Goal: Task Accomplishment & Management: Manage account settings

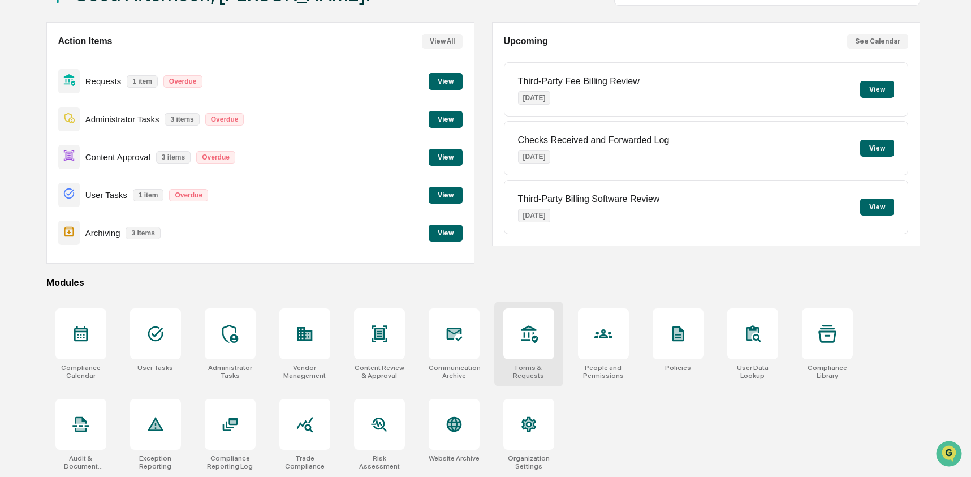
scroll to position [91, 0]
click at [151, 334] on icon at bounding box center [156, 334] width 18 height 18
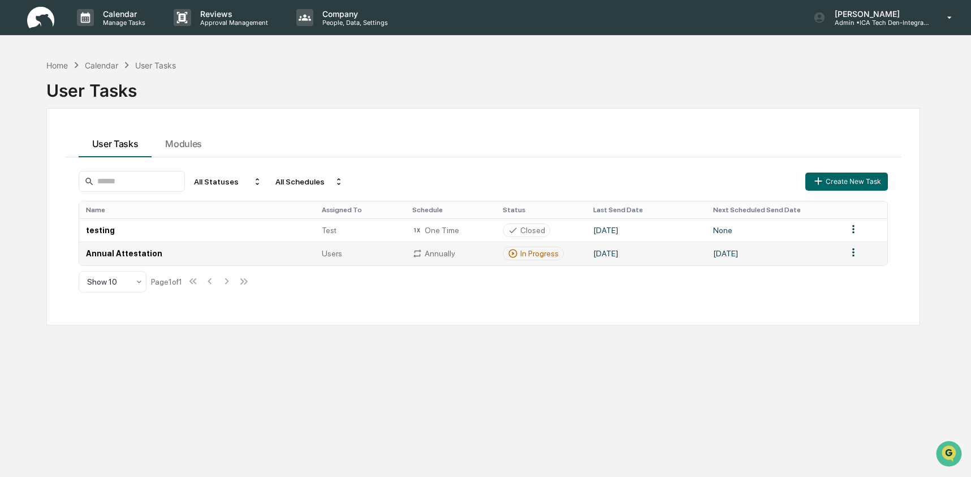
click at [261, 252] on td "Annual Attestation" at bounding box center [197, 253] width 236 height 23
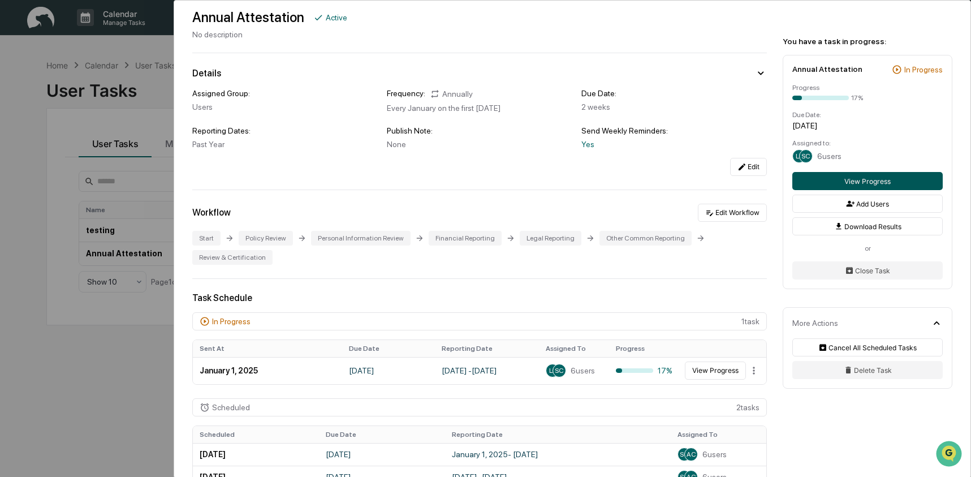
scroll to position [62, 0]
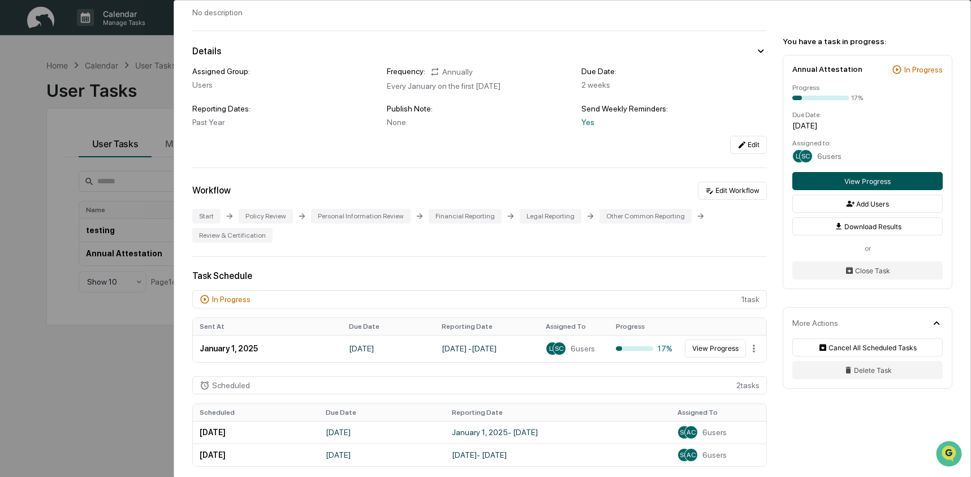
click at [905, 183] on button "View Progress" at bounding box center [868, 181] width 150 height 18
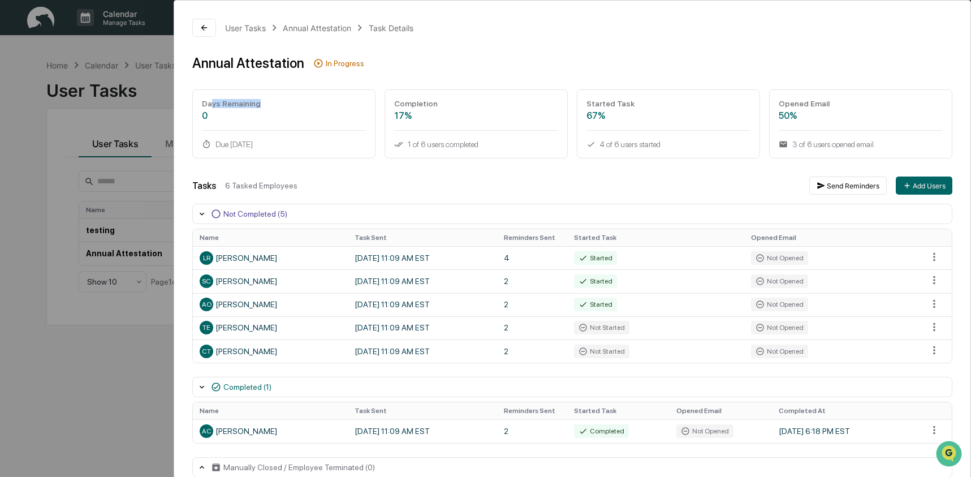
drag, startPoint x: 213, startPoint y: 102, endPoint x: 308, endPoint y: 105, distance: 95.1
click at [308, 105] on div "Days Remaining" at bounding box center [284, 103] width 164 height 9
click at [612, 111] on div "67%" at bounding box center [669, 115] width 164 height 11
click at [828, 111] on div "50%" at bounding box center [861, 115] width 164 height 11
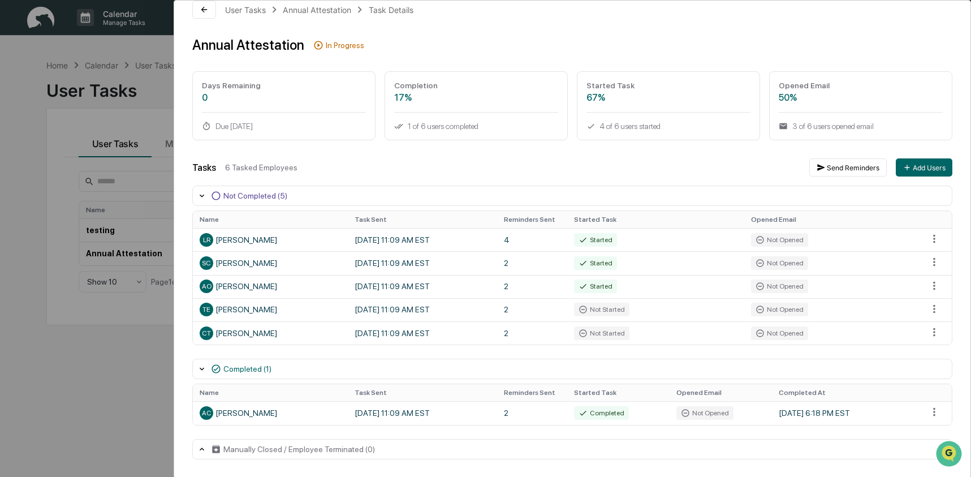
scroll to position [19, 0]
click at [931, 242] on html "Calendar Manage Tasks Reviews Approval Management Company People, Data, Setting…" at bounding box center [489, 238] width 978 height 477
click at [678, 187] on html "Calendar Manage Tasks Reviews Approval Management Company People, Data, Setting…" at bounding box center [489, 238] width 978 height 477
click at [923, 332] on html "Calendar Manage Tasks Reviews Approval Management Company People, Data, Setting…" at bounding box center [485, 238] width 971 height 477
click at [805, 365] on html "Calendar Manage Tasks Reviews Approval Management Company People, Data, Setting…" at bounding box center [489, 238] width 978 height 477
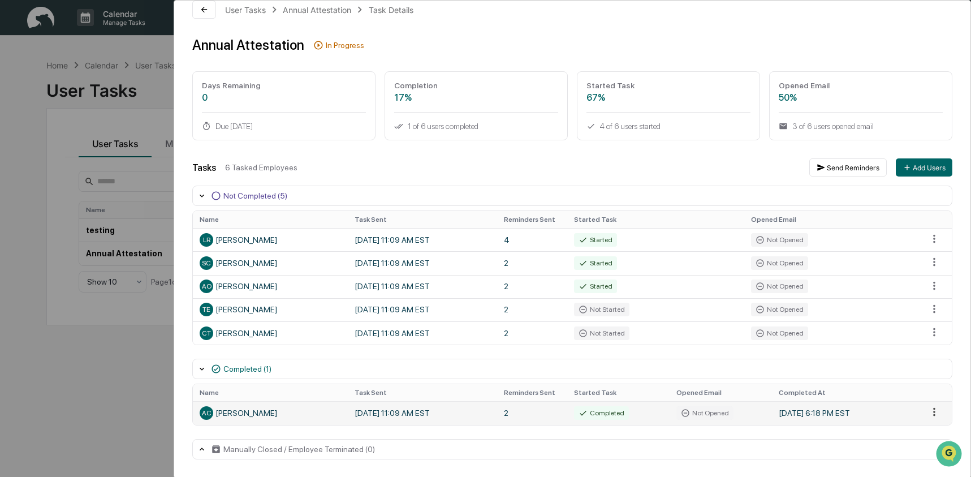
click at [928, 411] on html "Calendar Manage Tasks Reviews Approval Management Company People, Data, Setting…" at bounding box center [485, 238] width 971 height 477
click at [894, 414] on html "Calendar Manage Tasks Reviews Approval Management Company People, Data, Setting…" at bounding box center [489, 238] width 978 height 477
click at [737, 414] on td "Not Opened" at bounding box center [721, 412] width 102 height 23
click at [259, 416] on div "AC Ashley Craddock" at bounding box center [270, 413] width 141 height 14
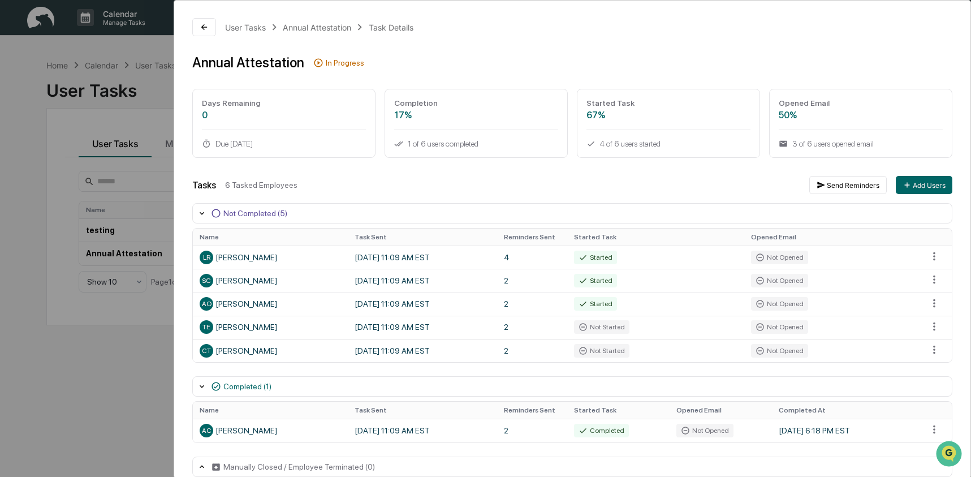
scroll to position [0, 0]
click at [121, 352] on div "User Tasks Annual Attestation Task Details Annual Attestation In Progress Days …" at bounding box center [485, 238] width 971 height 477
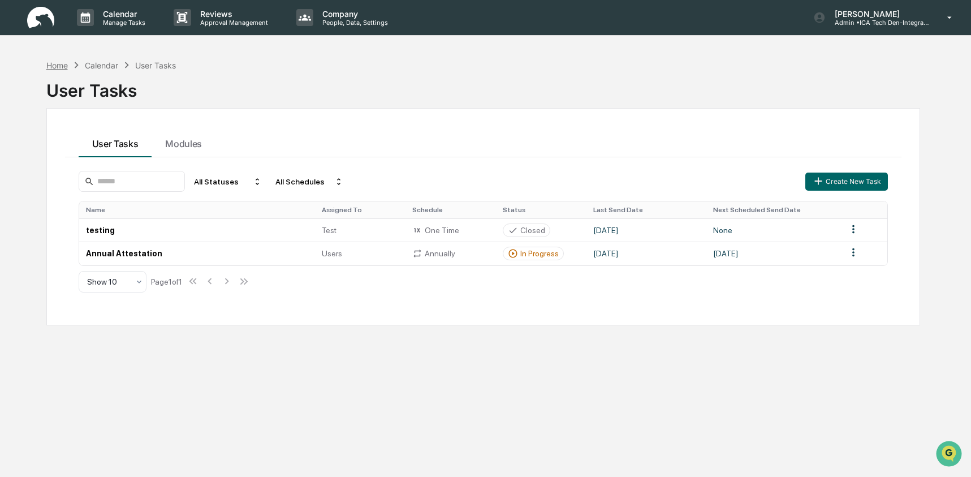
click at [67, 68] on div "Home" at bounding box center [56, 66] width 21 height 10
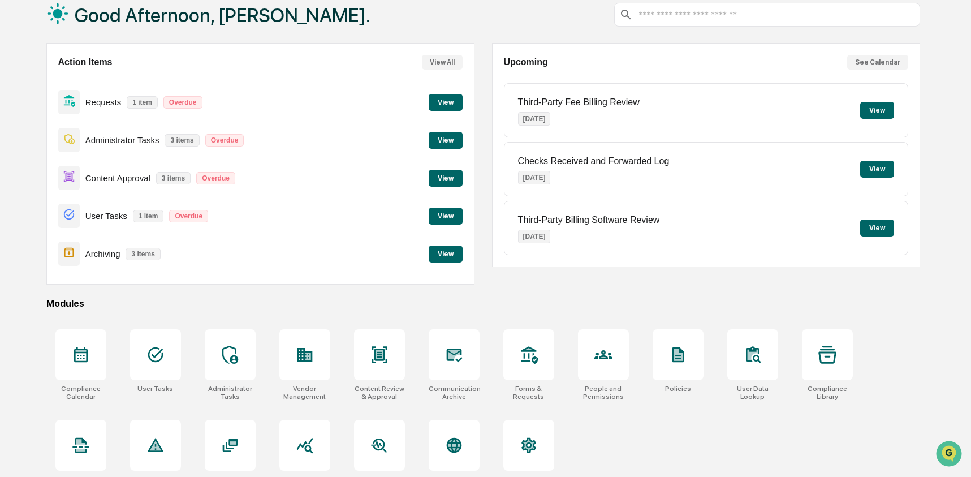
scroll to position [91, 0]
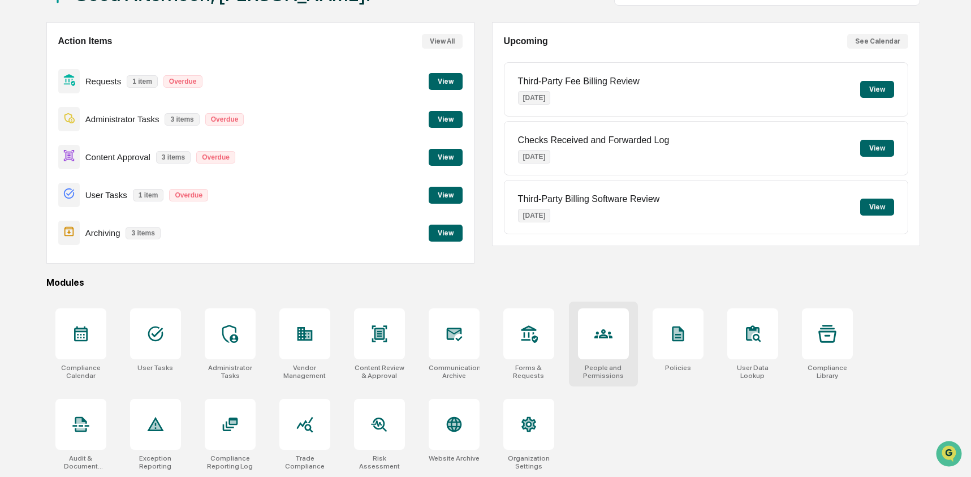
click at [598, 338] on icon at bounding box center [604, 334] width 18 height 18
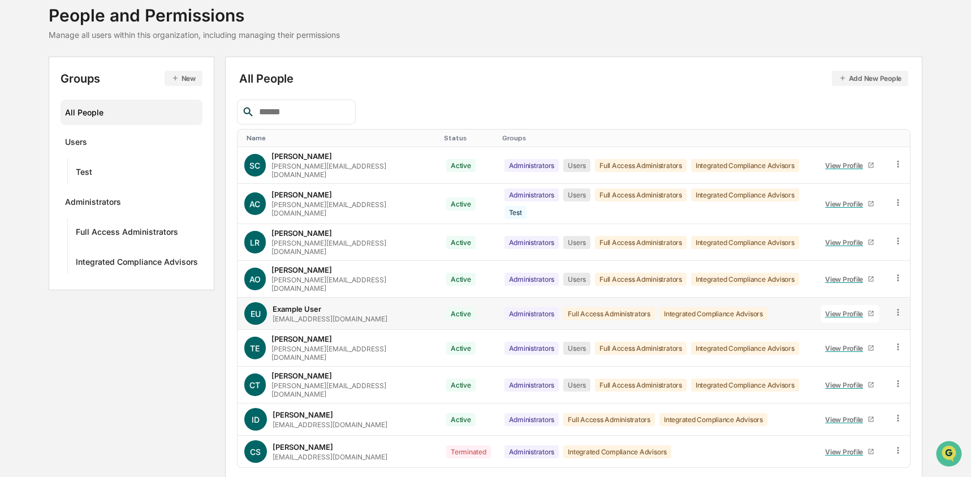
scroll to position [82, 0]
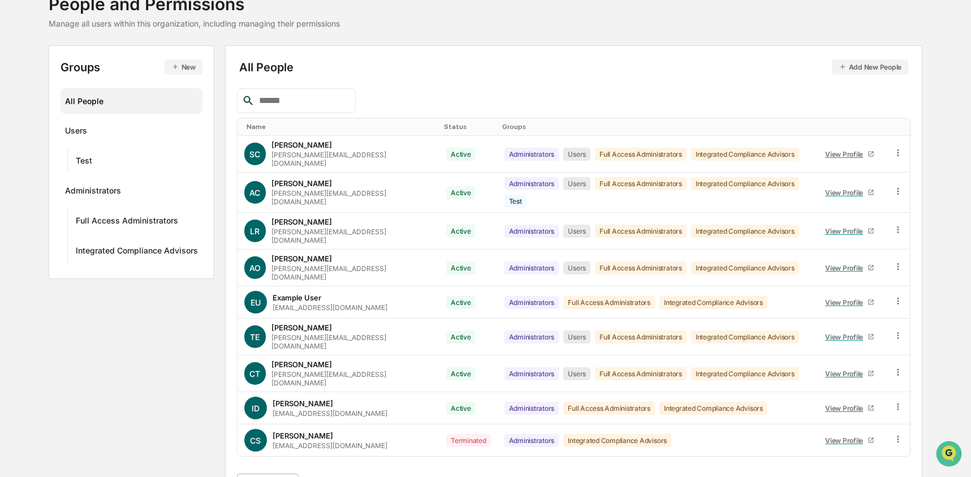
click at [293, 453] on body "Calendar Manage Tasks Reviews Approval Management Company People, Data, Setting…" at bounding box center [485, 212] width 971 height 589
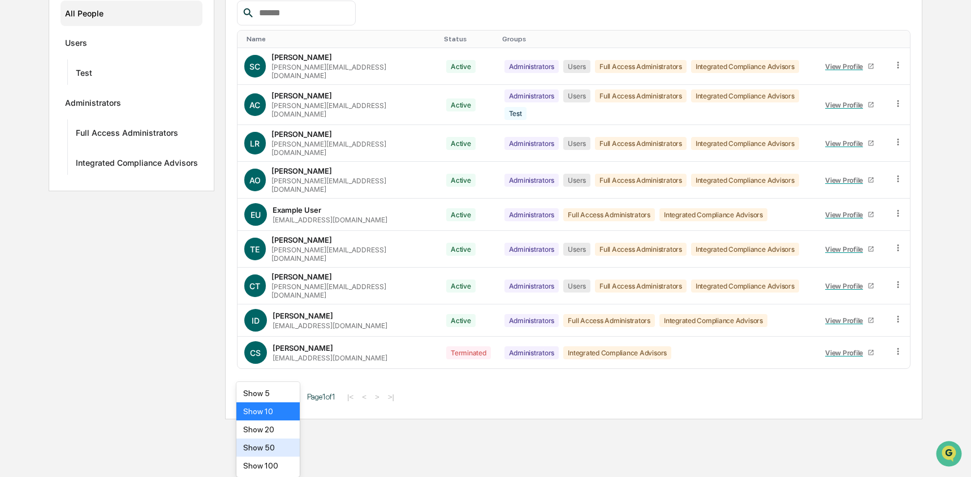
click at [293, 451] on div "Show 50" at bounding box center [268, 447] width 64 height 18
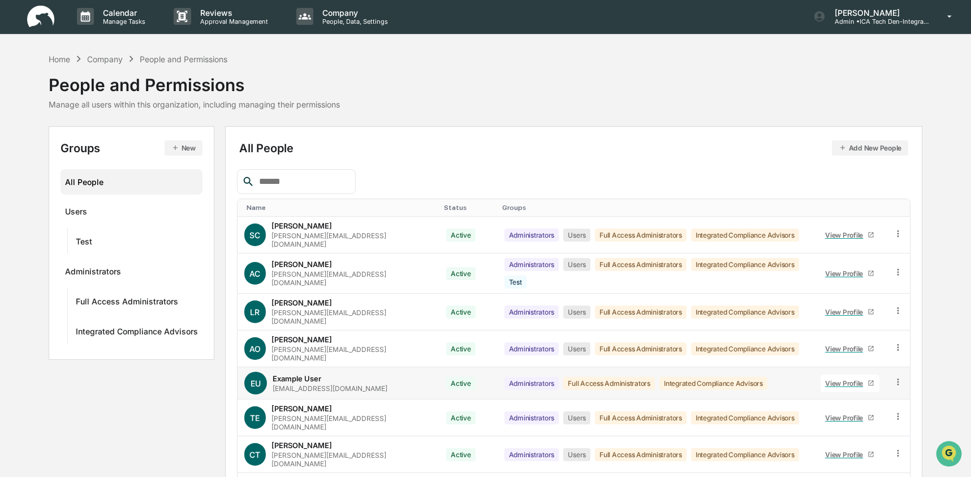
scroll to position [0, 0]
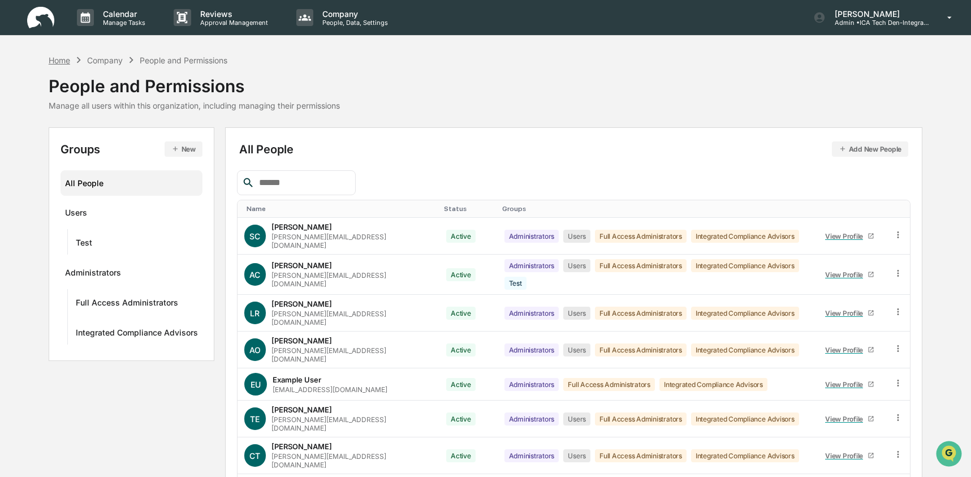
click at [57, 62] on div "Home" at bounding box center [59, 60] width 21 height 10
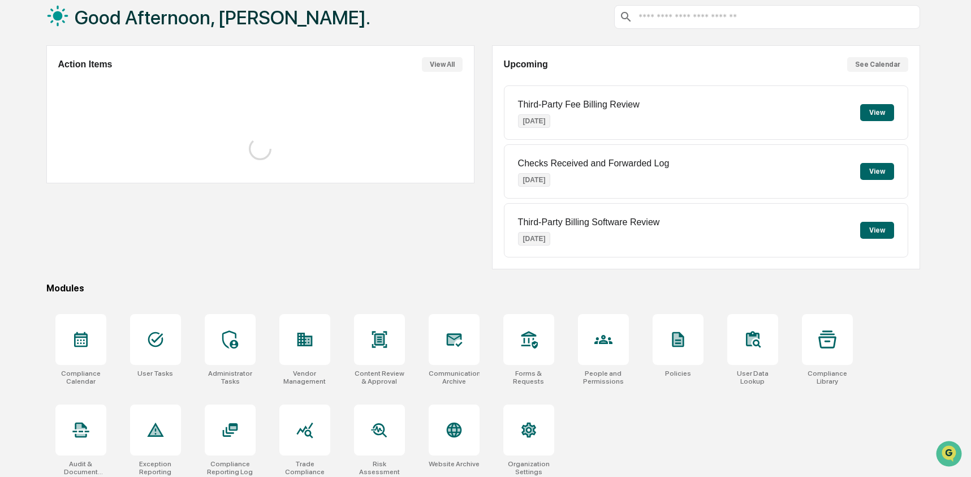
scroll to position [73, 0]
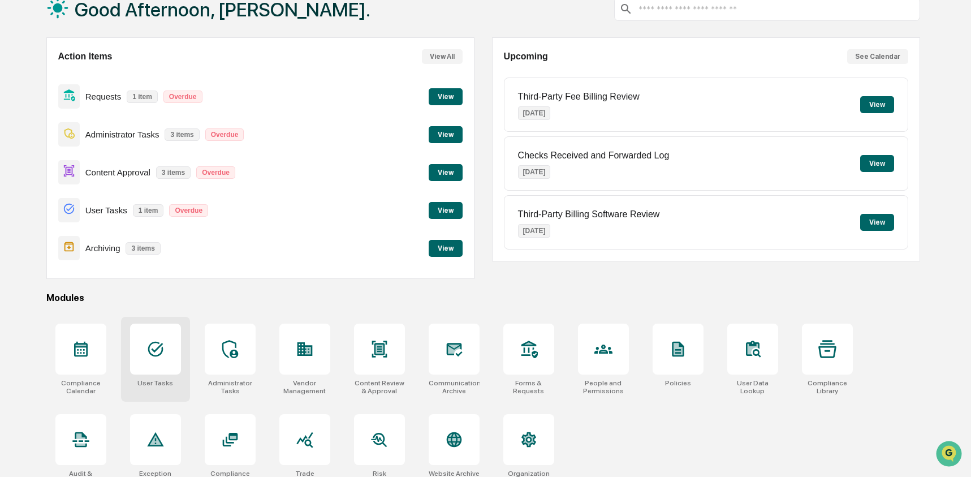
click at [143, 356] on div at bounding box center [155, 349] width 51 height 51
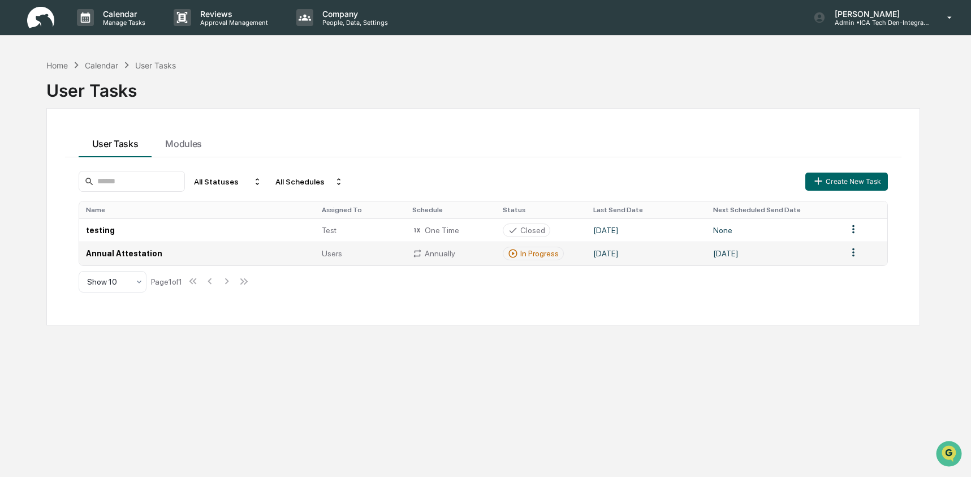
click at [206, 252] on td "Annual Attestation" at bounding box center [197, 253] width 236 height 23
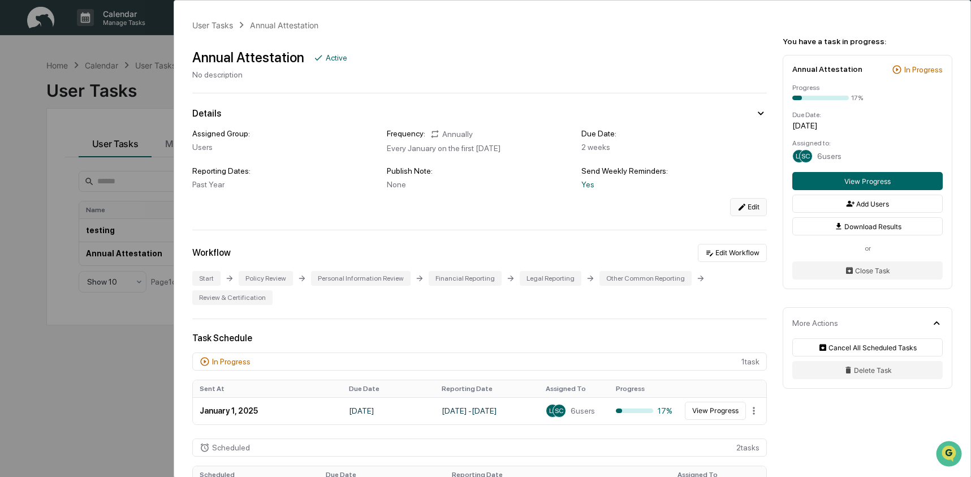
click at [752, 211] on button "Edit" at bounding box center [748, 207] width 37 height 18
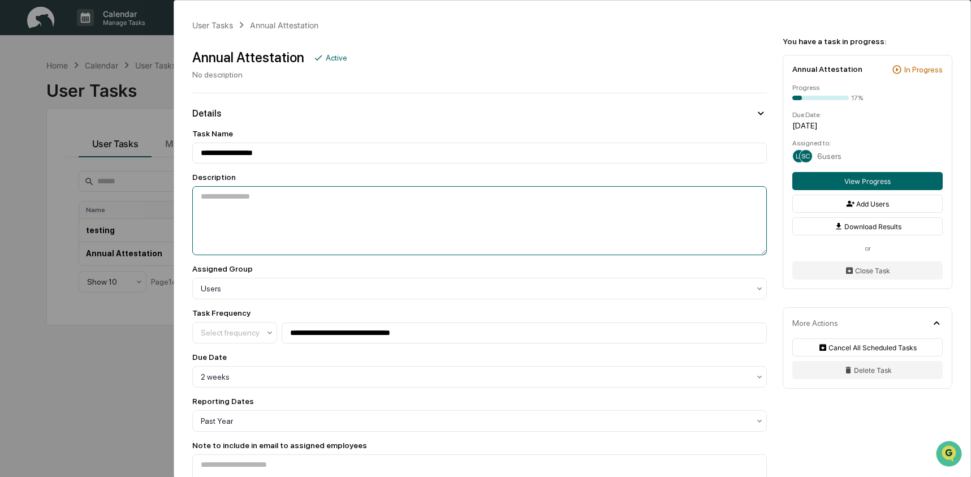
click at [264, 206] on textarea at bounding box center [479, 220] width 575 height 69
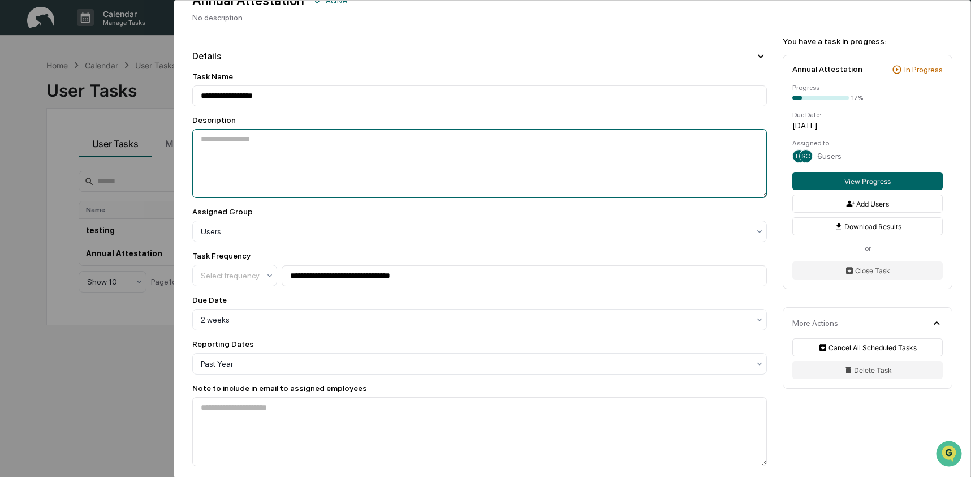
scroll to position [125, 0]
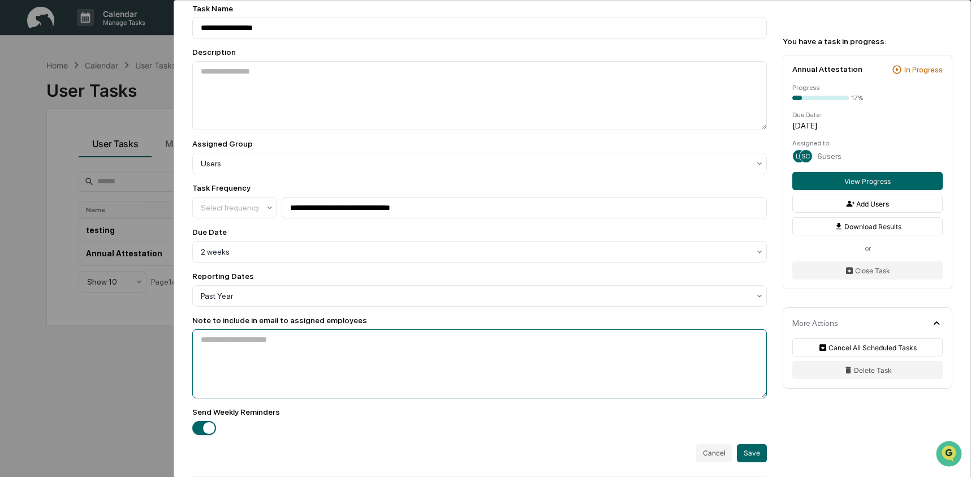
click at [239, 357] on textarea at bounding box center [479, 363] width 575 height 69
click at [329, 374] on textarea at bounding box center [479, 363] width 575 height 69
click at [118, 346] on div "**********" at bounding box center [485, 238] width 971 height 477
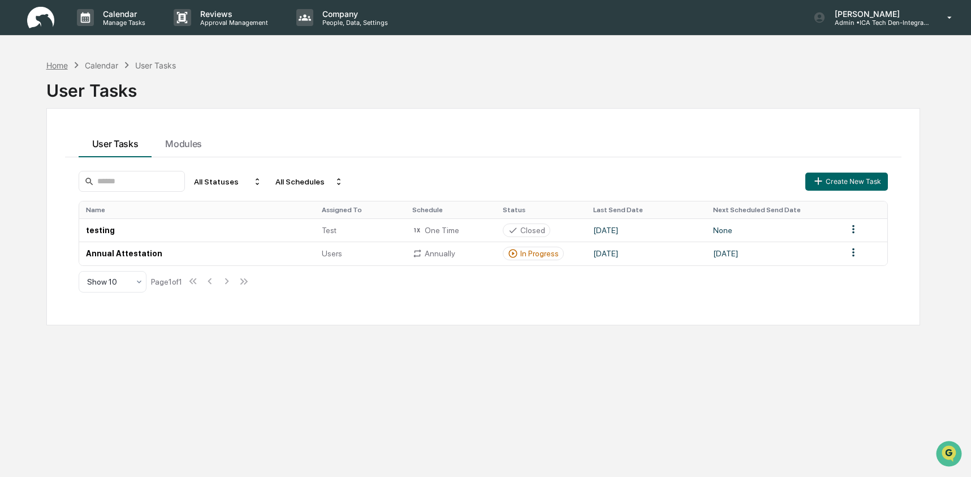
click at [55, 65] on div "Home" at bounding box center [56, 66] width 21 height 10
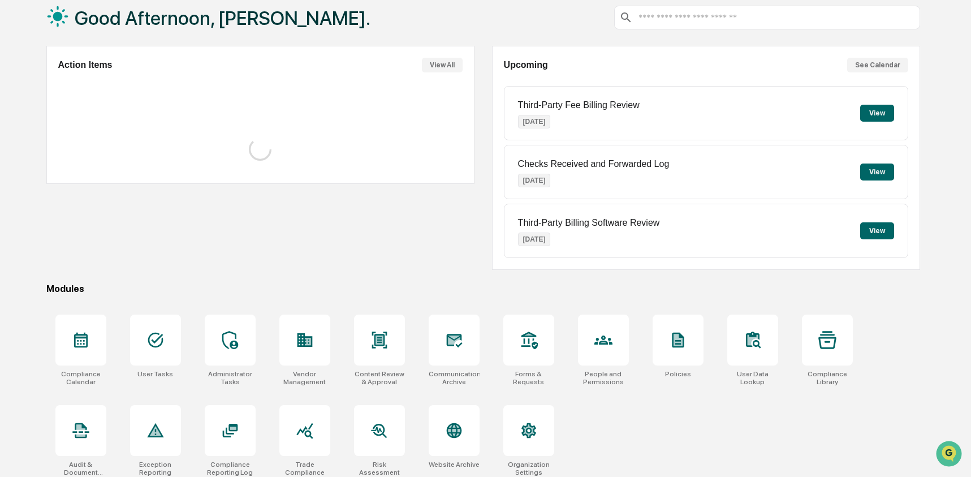
scroll to position [73, 0]
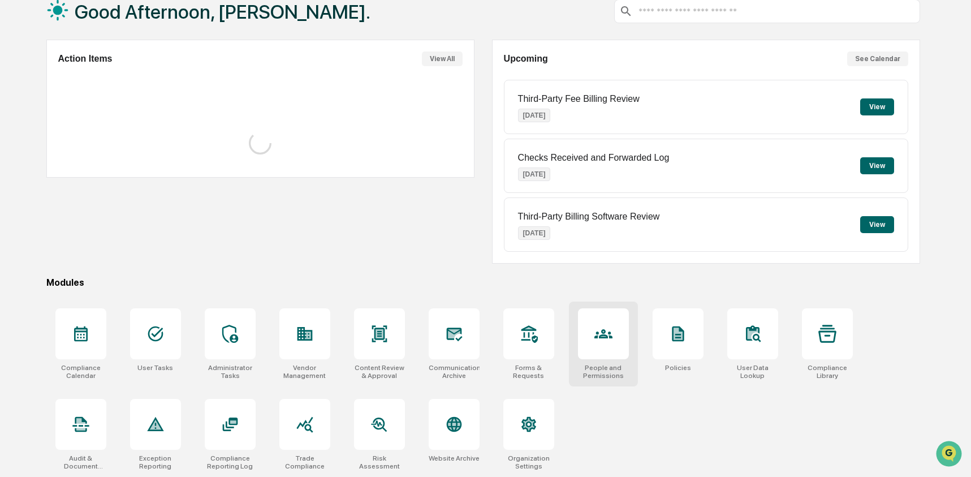
click at [599, 343] on icon at bounding box center [604, 334] width 18 height 18
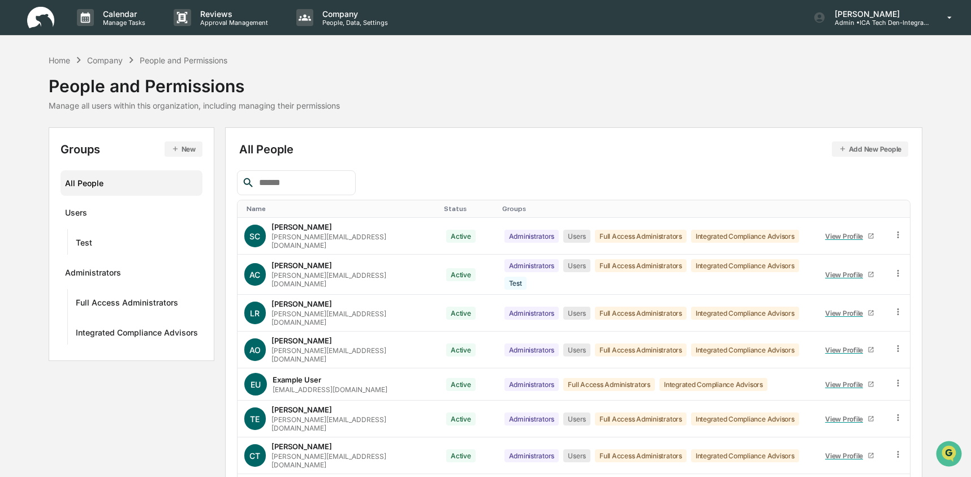
click at [188, 149] on button "New" at bounding box center [184, 148] width 38 height 15
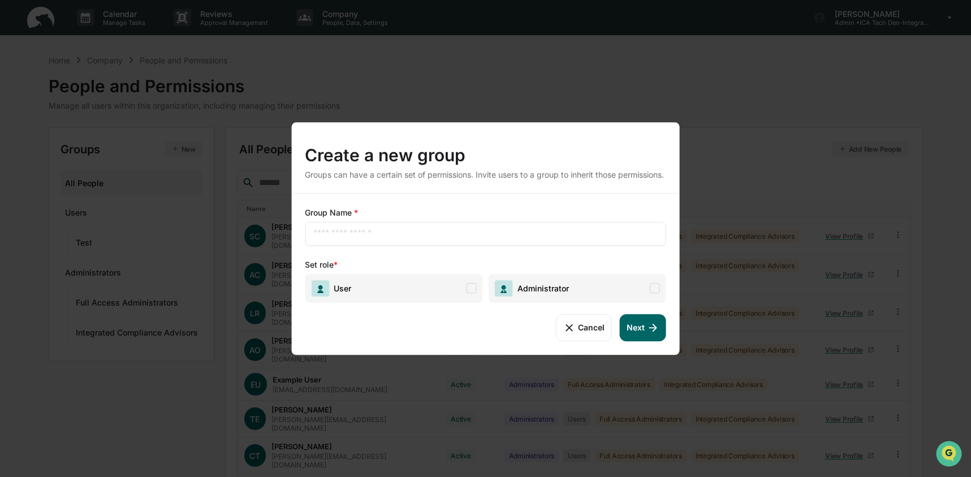
click at [366, 299] on span "User" at bounding box center [394, 288] width 178 height 29
click at [578, 337] on button "Cancel" at bounding box center [584, 327] width 56 height 27
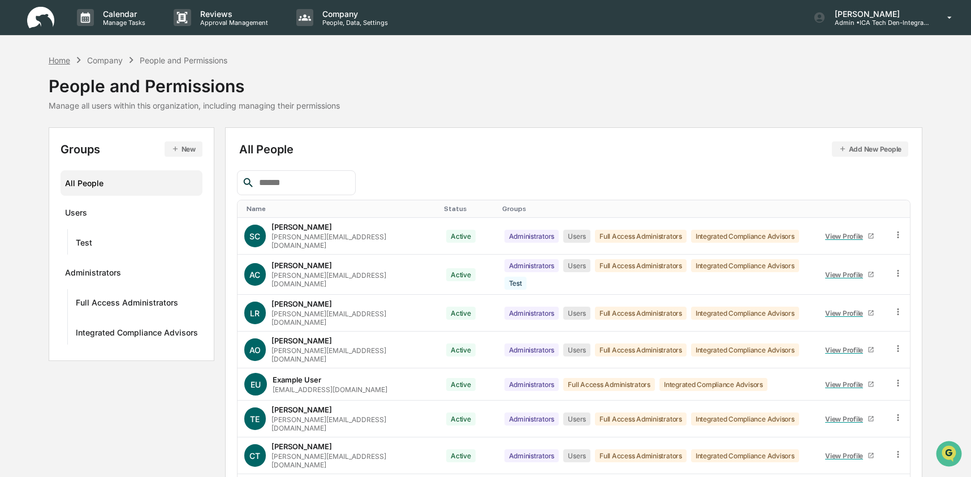
click at [51, 63] on div "Home" at bounding box center [59, 60] width 21 height 10
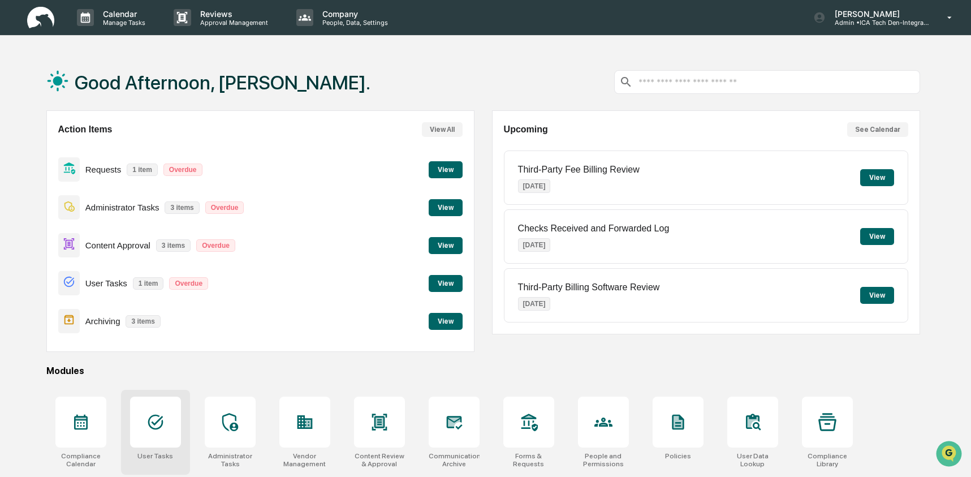
click at [159, 411] on div at bounding box center [155, 422] width 51 height 51
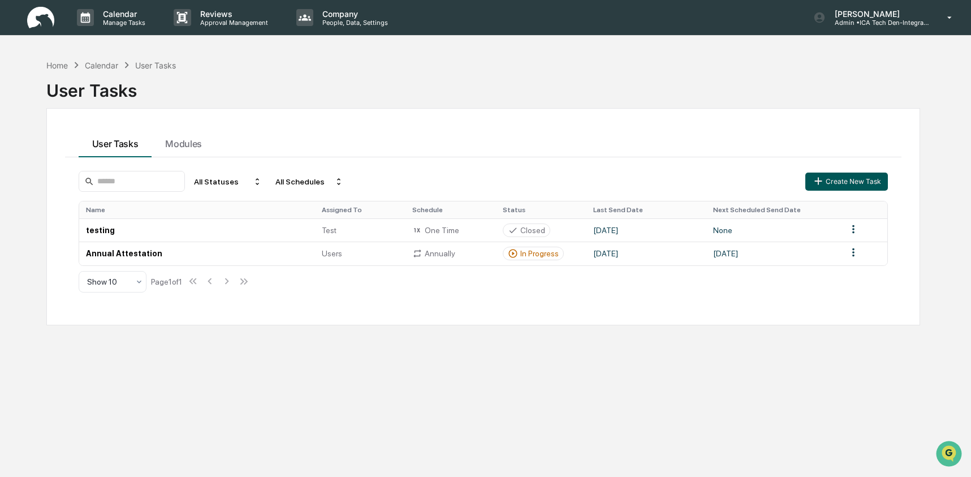
click at [833, 179] on button "Create New Task" at bounding box center [847, 182] width 83 height 18
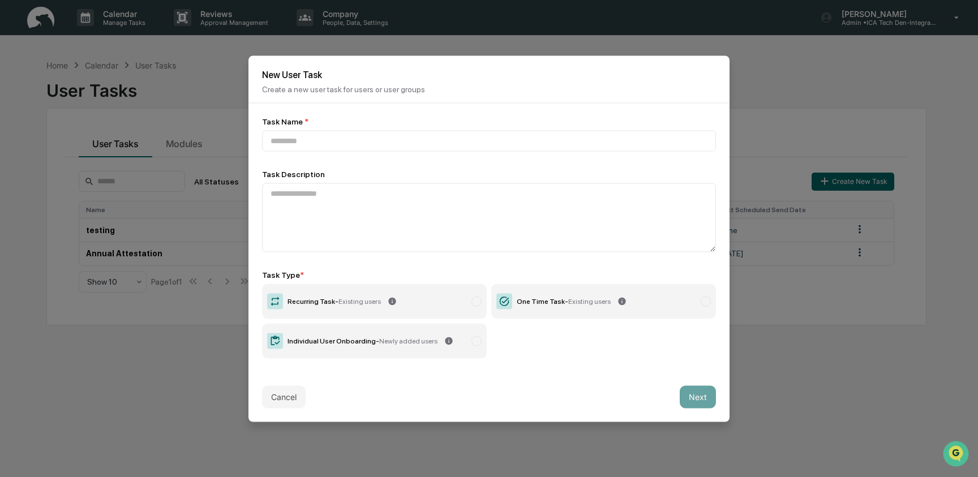
click at [437, 309] on label "Recurring Task - Existing users" at bounding box center [374, 300] width 225 height 35
click at [404, 140] on input at bounding box center [489, 140] width 454 height 21
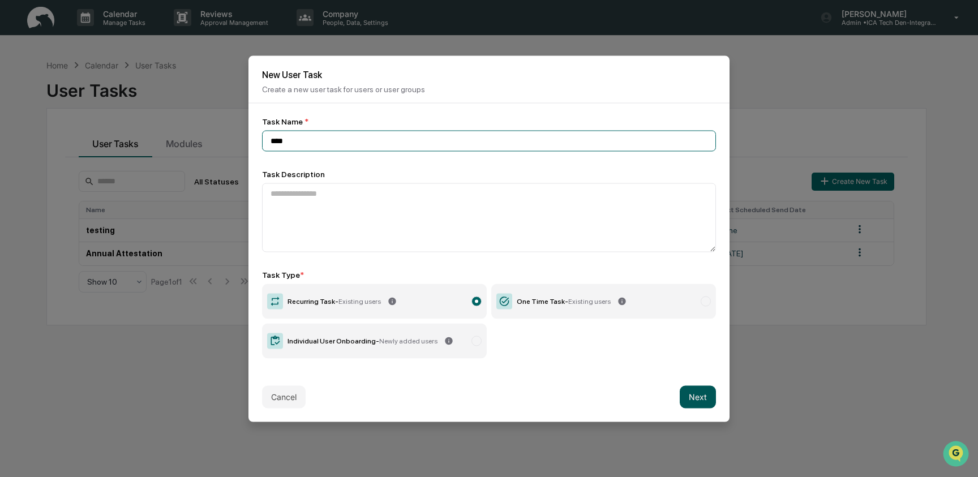
type input "****"
click at [705, 392] on button "Next" at bounding box center [697, 396] width 36 height 23
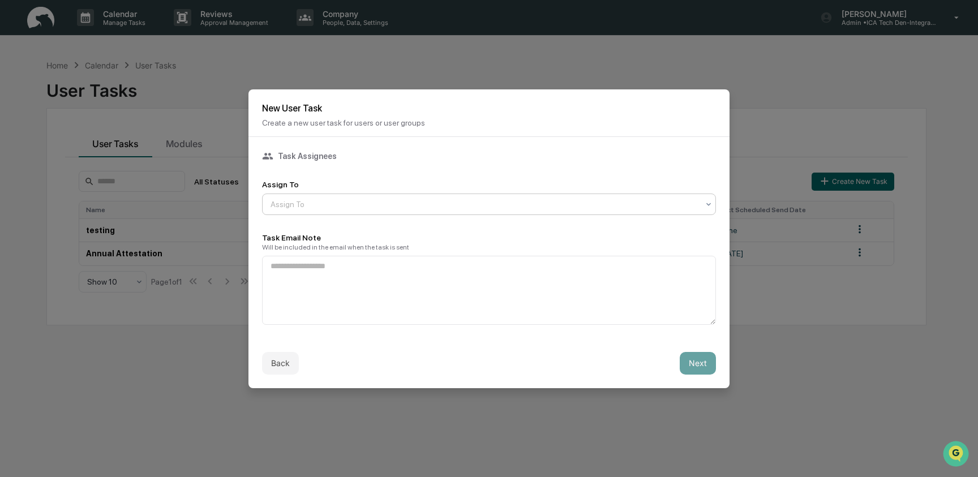
click at [419, 208] on div at bounding box center [484, 204] width 428 height 11
click at [363, 172] on div "Task Assignees Assign To Users, 1 of 2. 2 results available. Use Up and Down to…" at bounding box center [489, 237] width 454 height 174
click at [291, 373] on button "Back" at bounding box center [280, 363] width 37 height 23
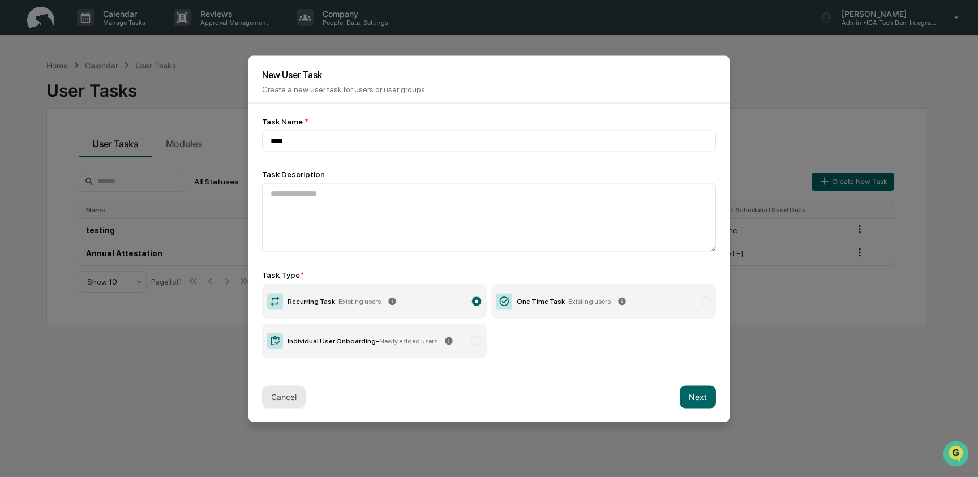
click at [282, 401] on button "Cancel" at bounding box center [284, 396] width 44 height 23
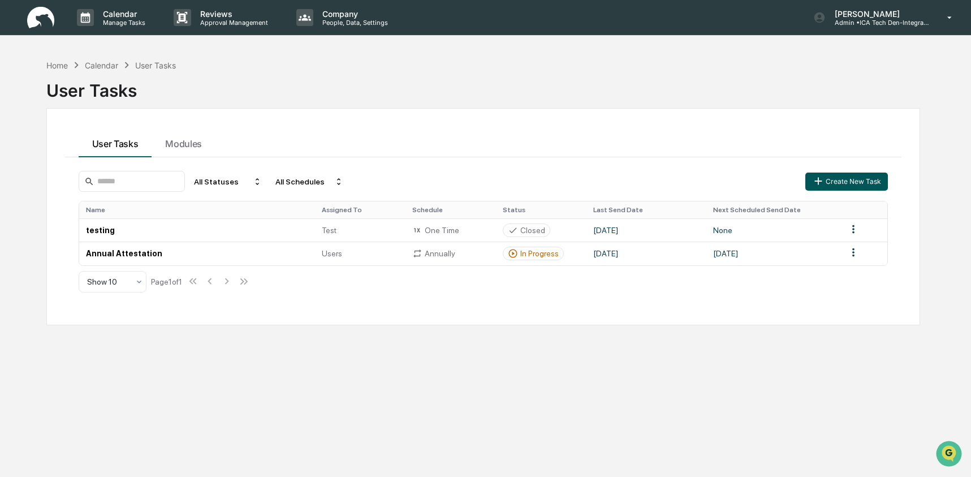
click at [830, 183] on button "Create New Task" at bounding box center [847, 182] width 83 height 18
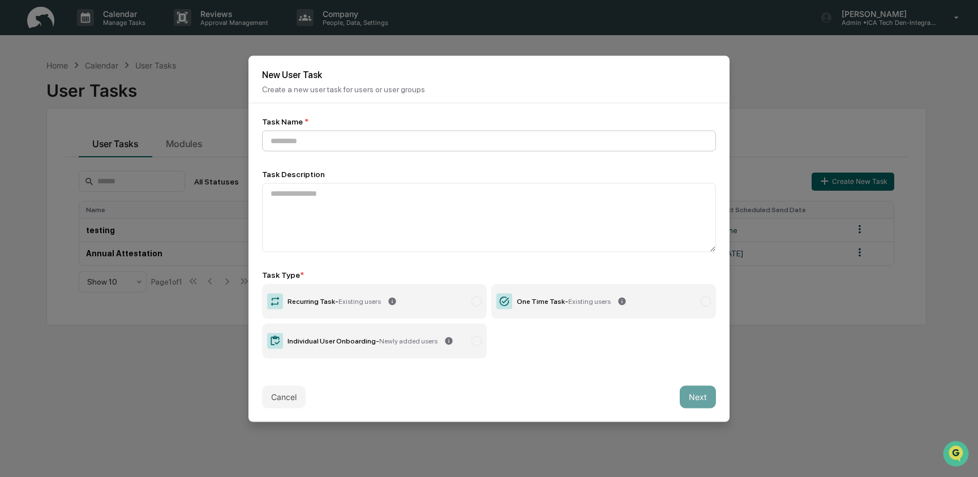
click at [307, 141] on input at bounding box center [489, 140] width 454 height 21
type input "****"
click at [405, 300] on label "Recurring Task - Existing users" at bounding box center [374, 300] width 225 height 35
click at [697, 398] on button "Next" at bounding box center [697, 396] width 36 height 23
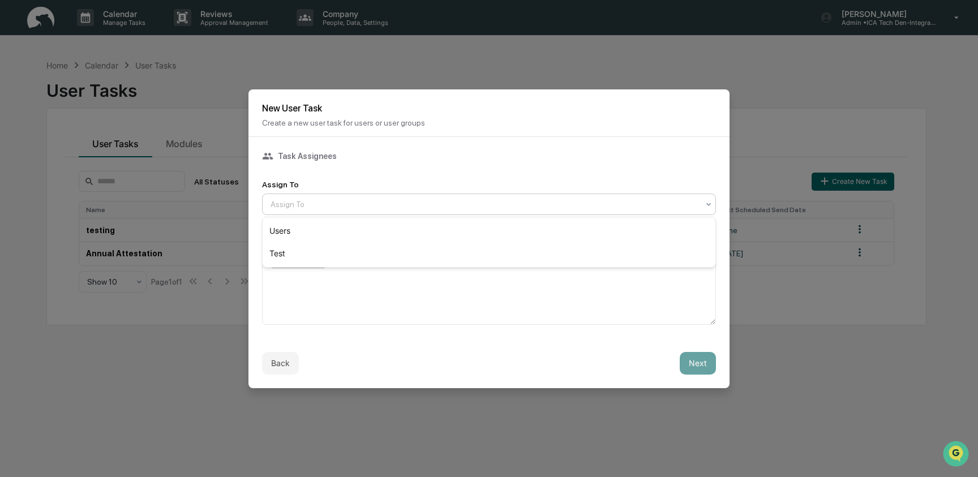
click at [361, 203] on div at bounding box center [484, 204] width 428 height 11
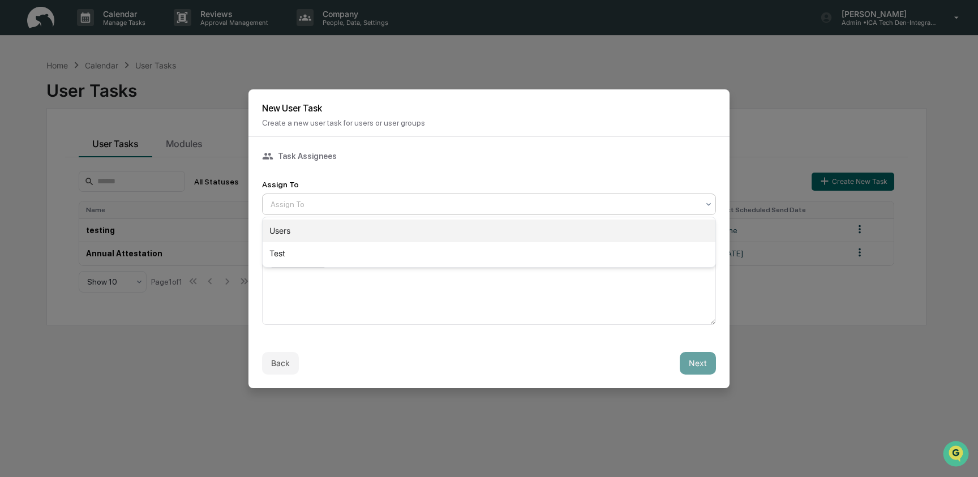
click at [360, 228] on div "Users" at bounding box center [488, 230] width 453 height 23
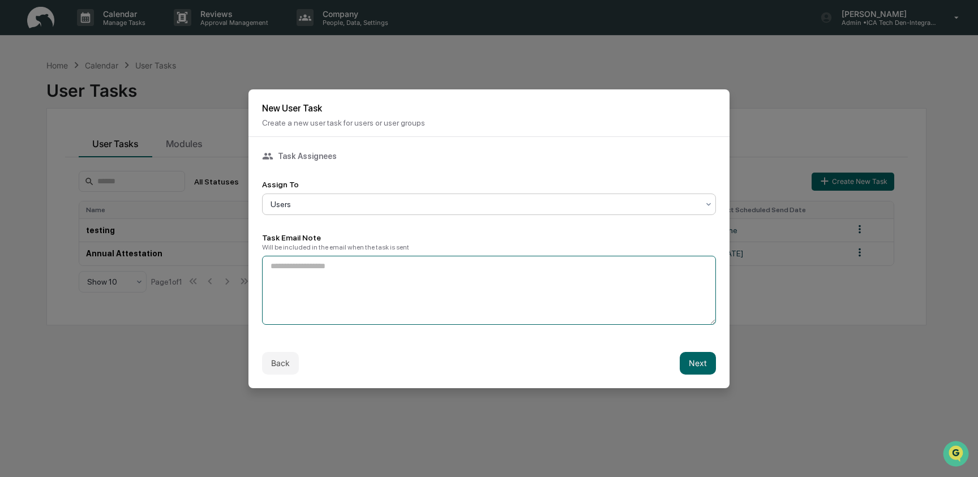
click at [464, 260] on textarea at bounding box center [489, 290] width 454 height 69
click at [708, 365] on button "Next" at bounding box center [697, 363] width 36 height 23
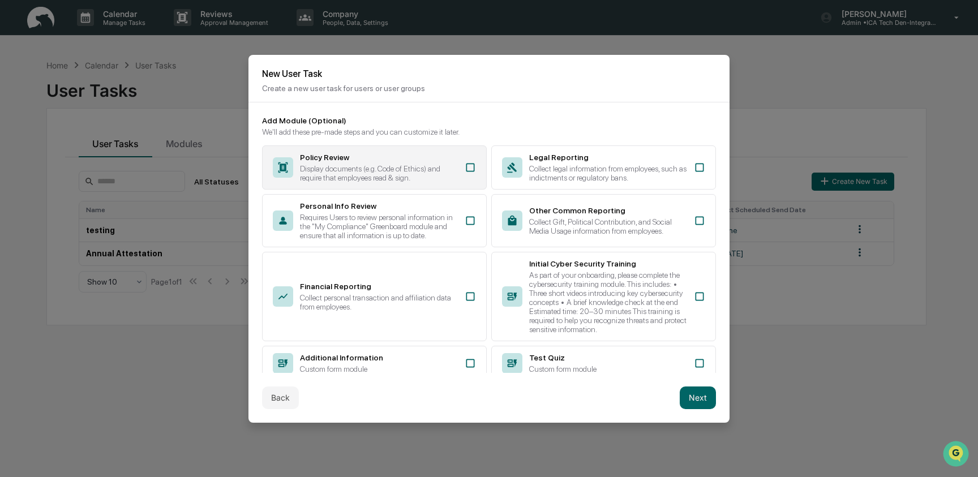
click at [444, 179] on div "Display documents (e.g. Code of Ethics) and require that employees read & sign." at bounding box center [379, 173] width 158 height 18
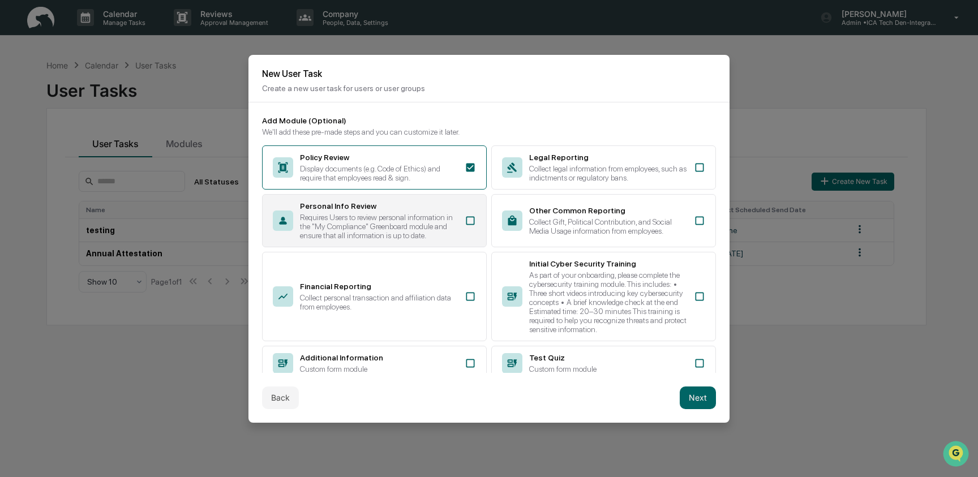
click at [446, 210] on div "Personal Info Review" at bounding box center [379, 205] width 158 height 9
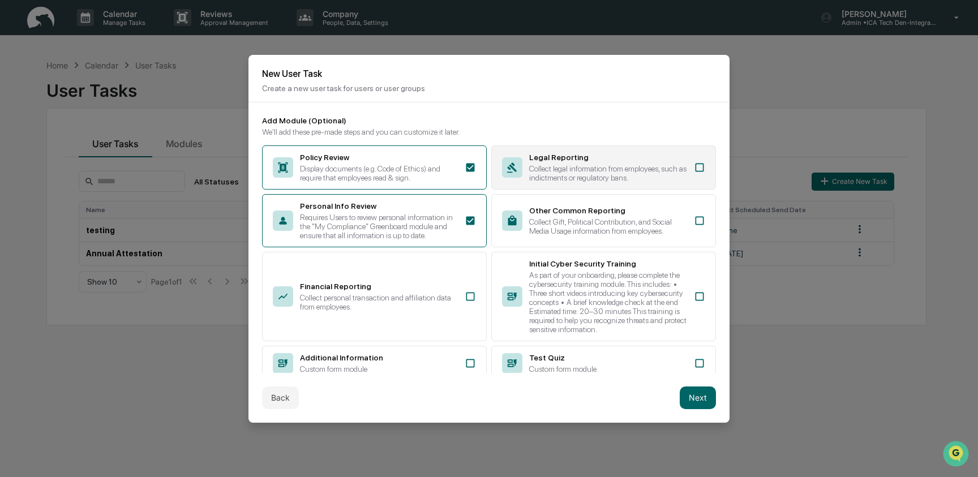
click at [621, 159] on div "Legal Reporting" at bounding box center [608, 157] width 158 height 9
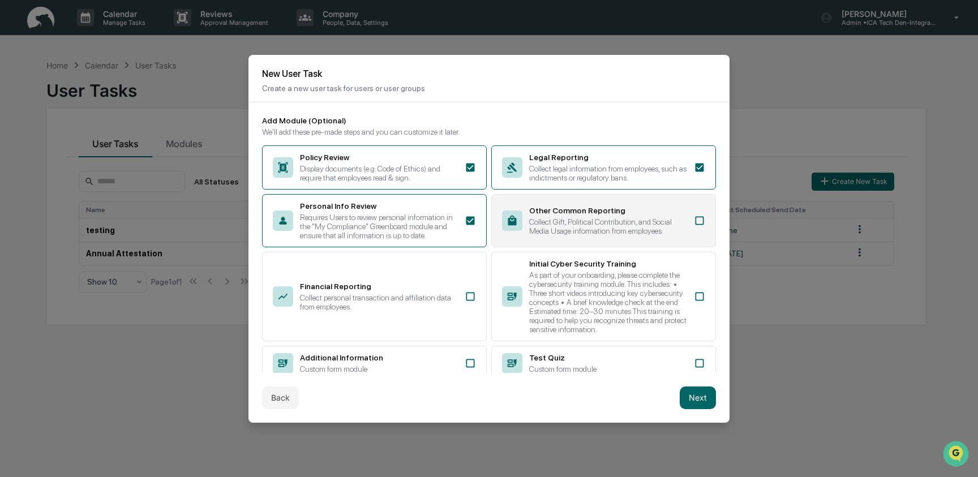
click at [648, 230] on div "Collect Gift, Political Contribution, and Social Media Usage information from e…" at bounding box center [608, 226] width 158 height 18
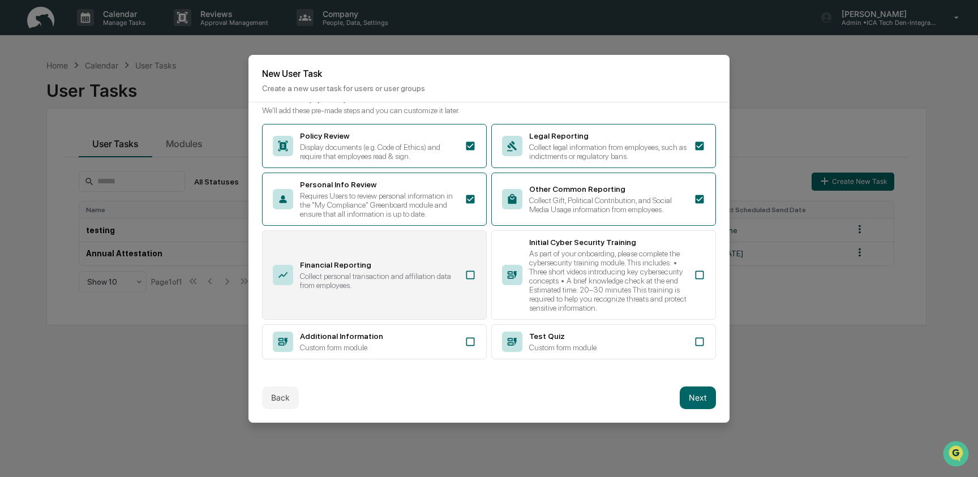
scroll to position [51, 0]
click at [401, 283] on div "Financial Reporting Collect personal transaction and affiliation data from empl…" at bounding box center [374, 274] width 225 height 89
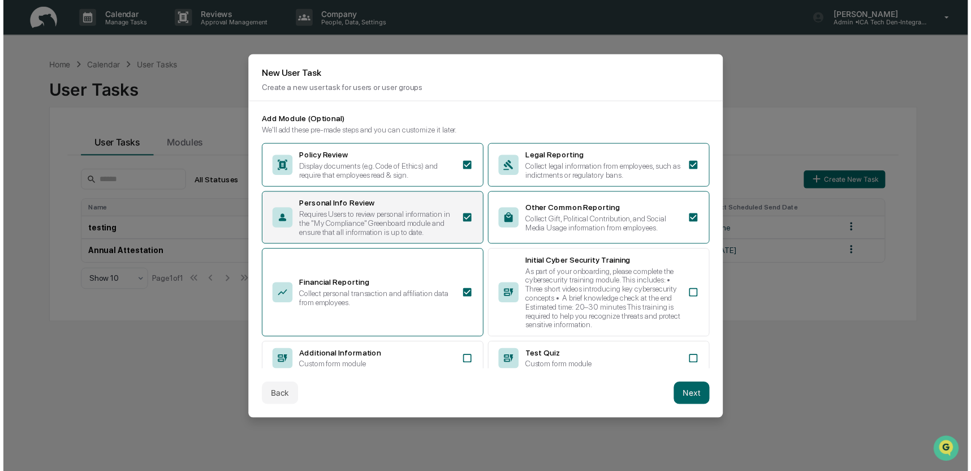
scroll to position [0, 0]
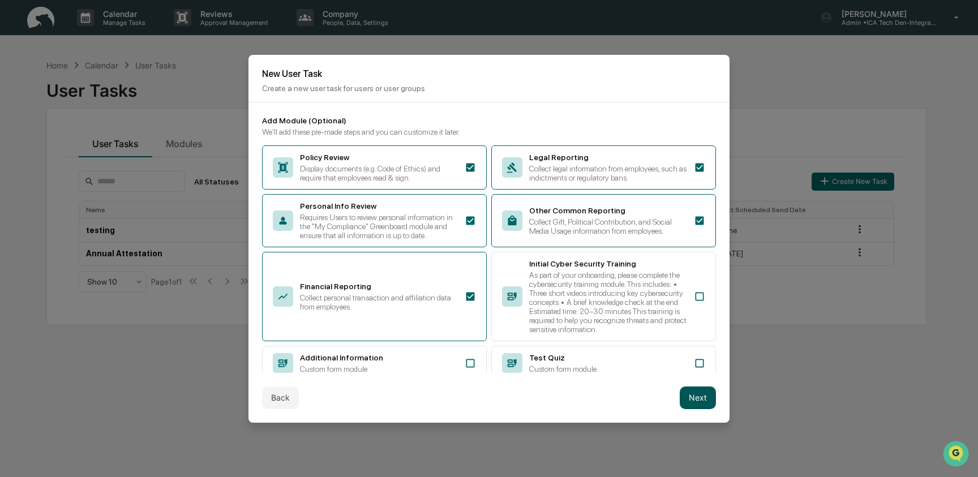
click at [694, 398] on button "Next" at bounding box center [697, 397] width 36 height 23
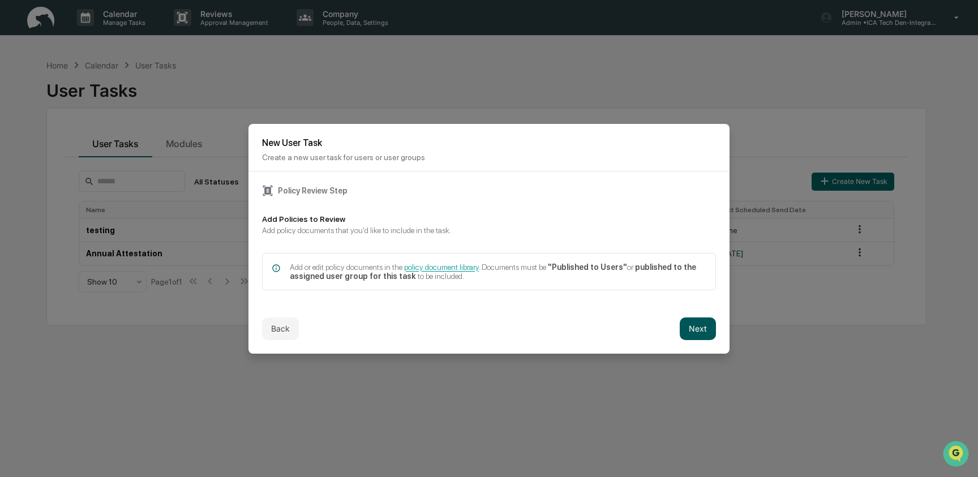
click at [697, 329] on button "Next" at bounding box center [697, 328] width 36 height 23
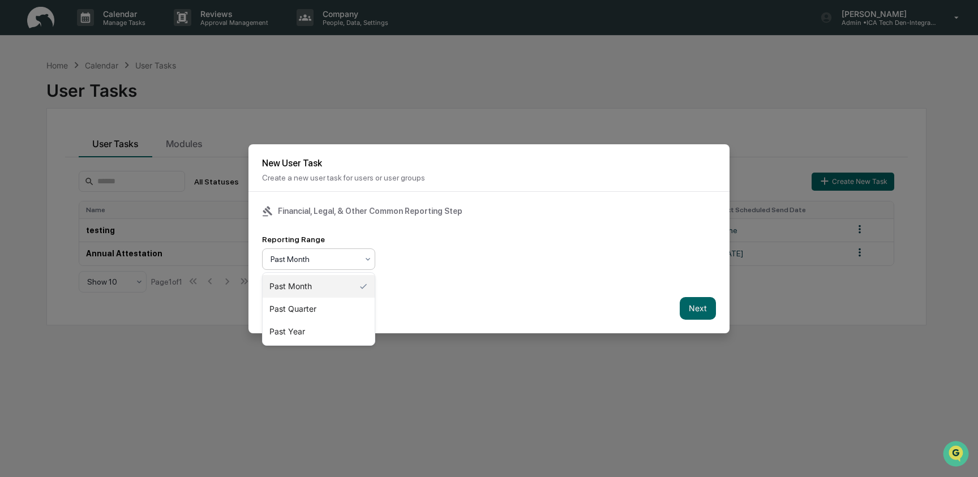
click at [326, 264] on div at bounding box center [313, 258] width 87 height 11
click at [329, 315] on div "Past Quarter" at bounding box center [318, 309] width 112 height 23
click at [700, 311] on button "Next" at bounding box center [697, 308] width 36 height 23
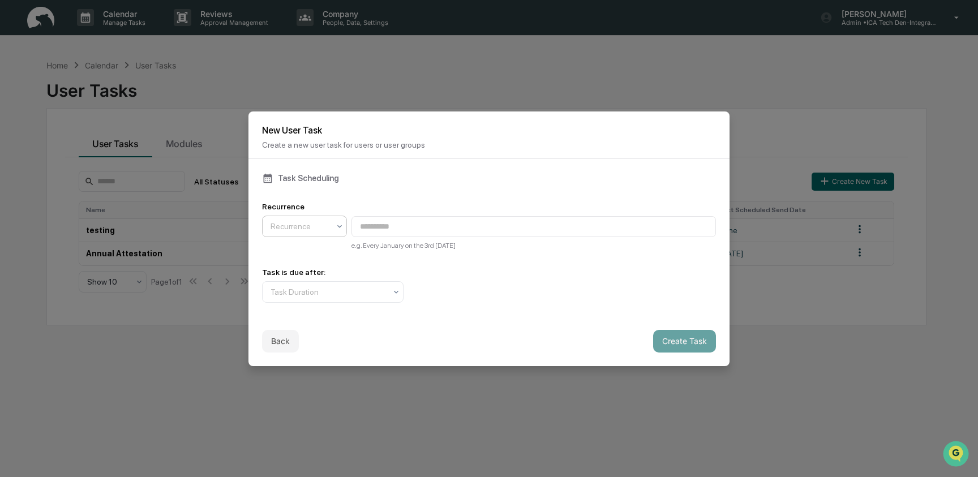
click at [287, 226] on div at bounding box center [299, 226] width 59 height 11
click at [325, 247] on div "Quarterly" at bounding box center [304, 253] width 84 height 23
type input "**********"
click at [339, 298] on div at bounding box center [327, 291] width 115 height 11
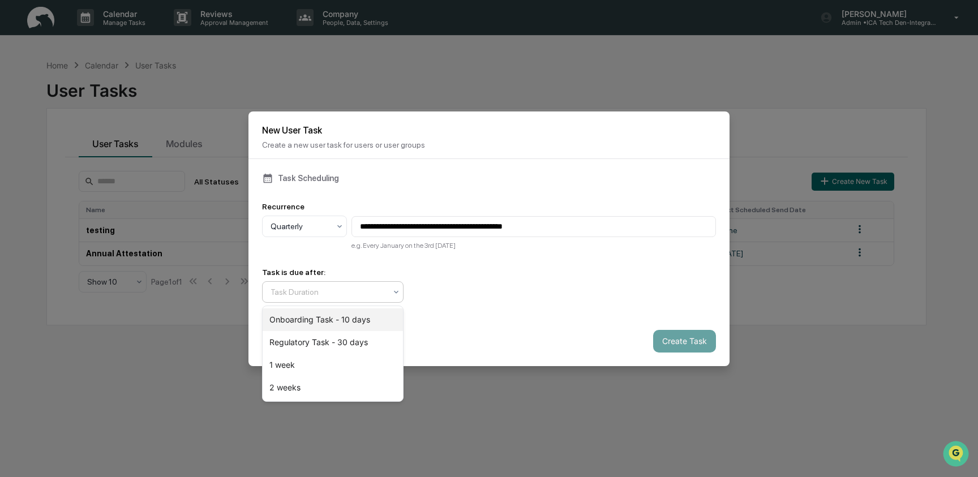
click at [343, 324] on div "Onboarding Task - 10 days" at bounding box center [332, 319] width 140 height 23
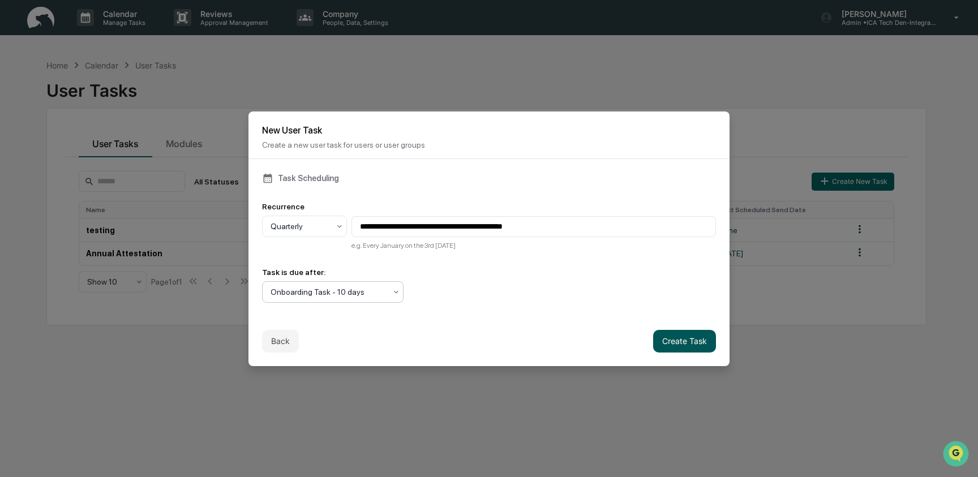
click at [697, 344] on button "Create Task" at bounding box center [684, 341] width 63 height 23
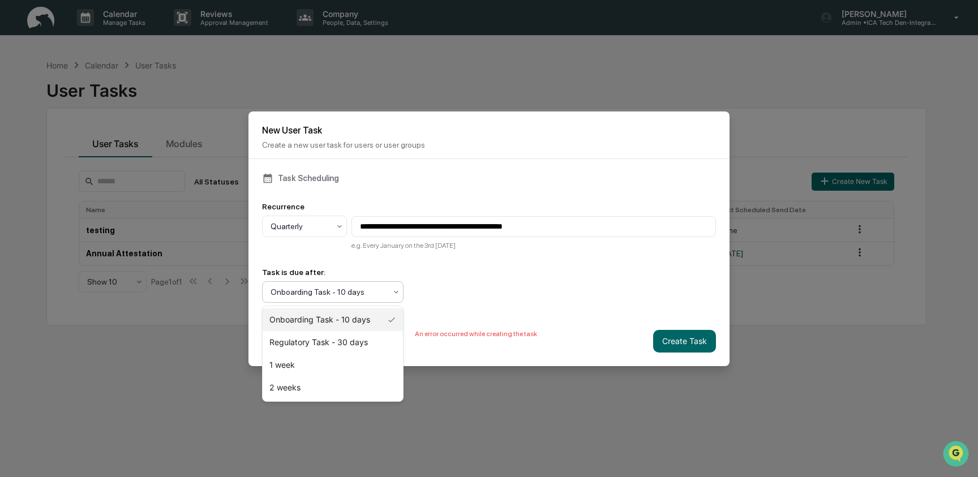
click at [334, 289] on div at bounding box center [327, 291] width 115 height 11
click at [312, 350] on div "Regulatory Task - 30 days" at bounding box center [332, 342] width 140 height 23
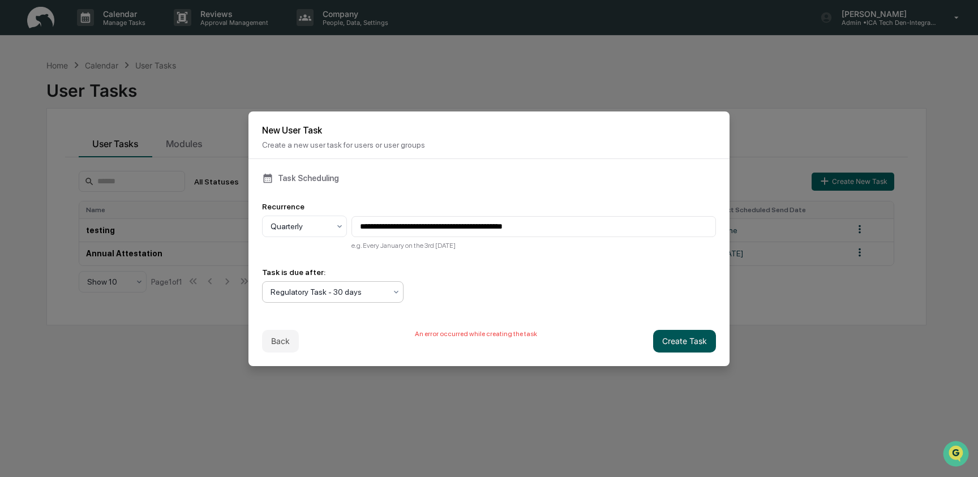
click at [681, 342] on button "Create Task" at bounding box center [684, 341] width 63 height 23
click at [679, 340] on button "Create Task" at bounding box center [684, 341] width 63 height 23
click at [287, 342] on button "Back" at bounding box center [280, 341] width 37 height 23
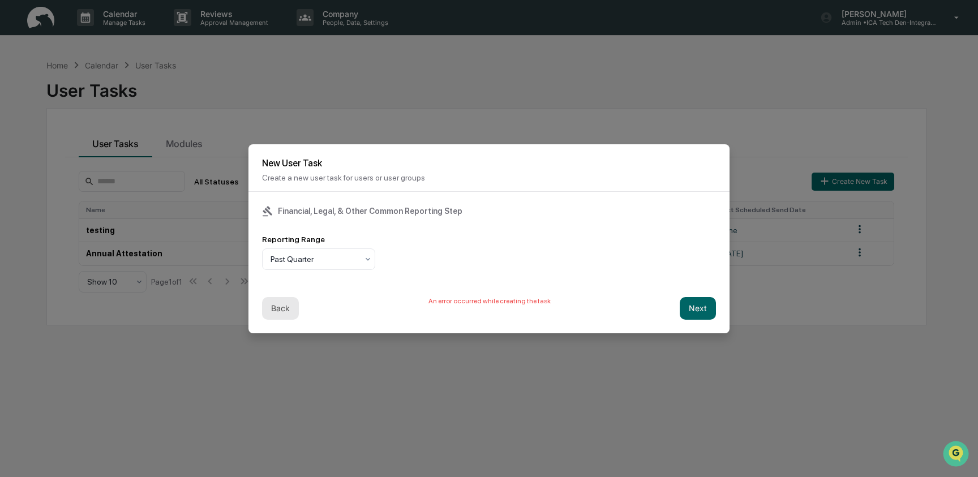
click at [290, 307] on button "Back" at bounding box center [280, 308] width 37 height 23
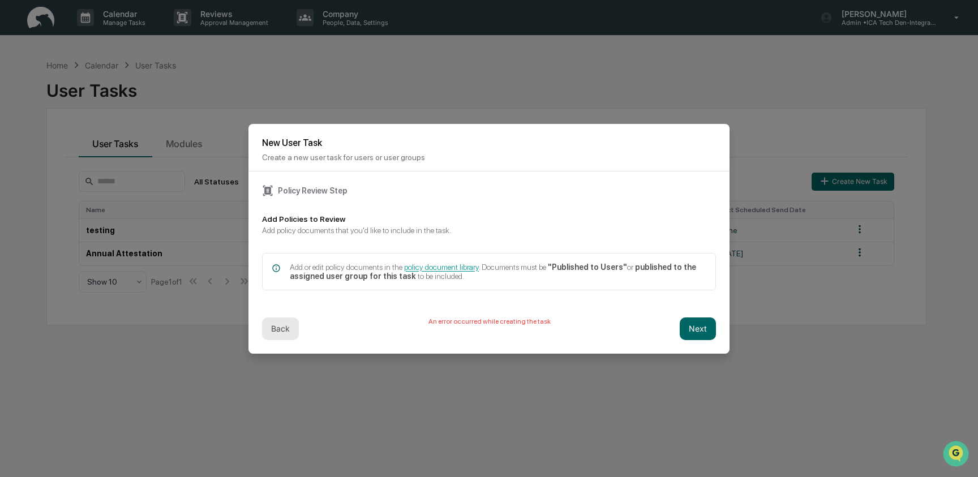
click at [287, 325] on button "Back" at bounding box center [280, 328] width 37 height 23
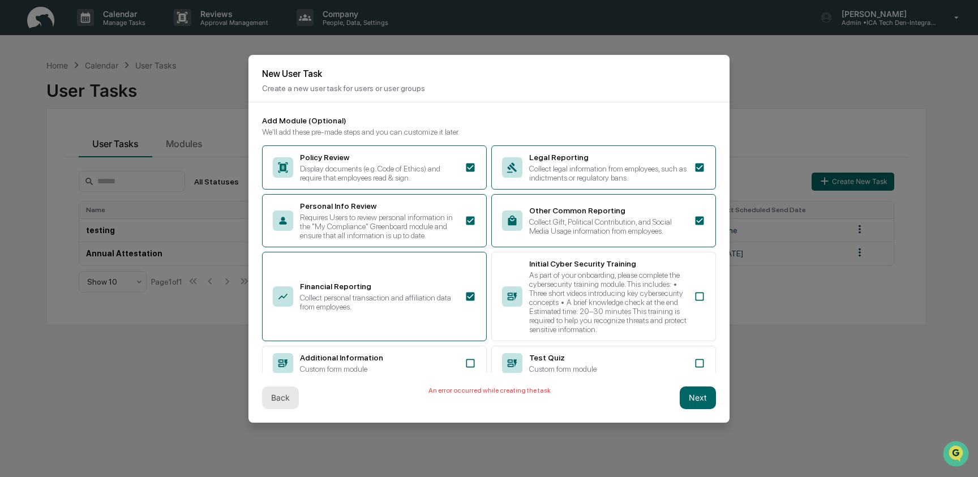
click at [281, 398] on button "Back" at bounding box center [280, 397] width 37 height 23
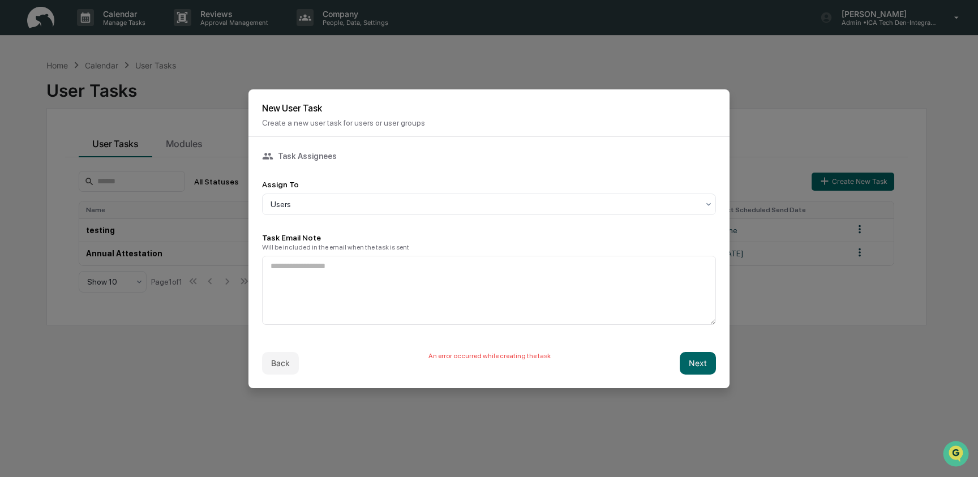
click at [279, 380] on div "Back An error occurred while creating the task Next" at bounding box center [488, 363] width 481 height 50
click at [277, 365] on button "Back" at bounding box center [280, 363] width 37 height 23
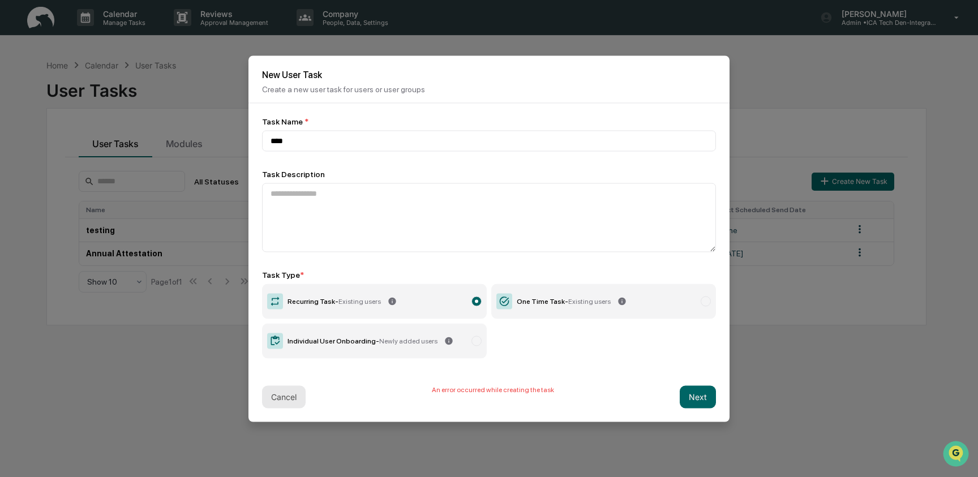
click at [277, 398] on button "Cancel" at bounding box center [284, 396] width 44 height 23
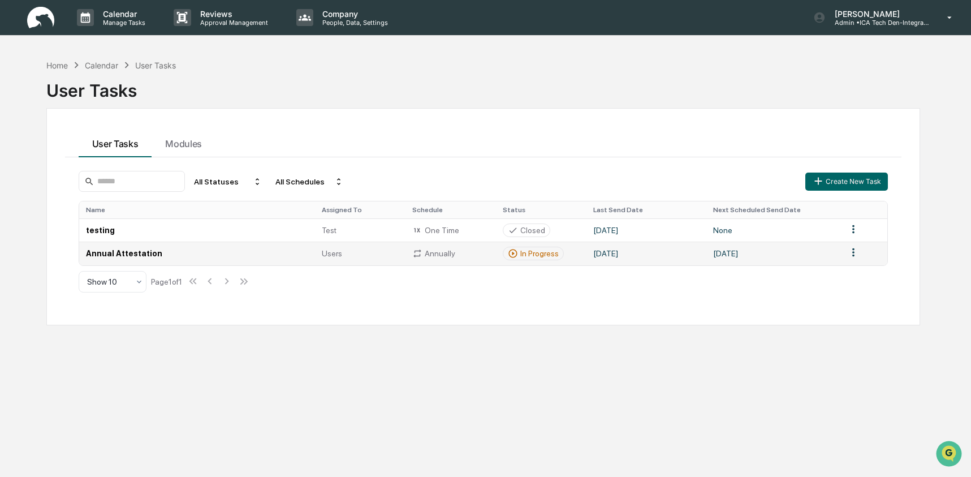
click at [160, 259] on td "Annual Attestation" at bounding box center [197, 253] width 236 height 23
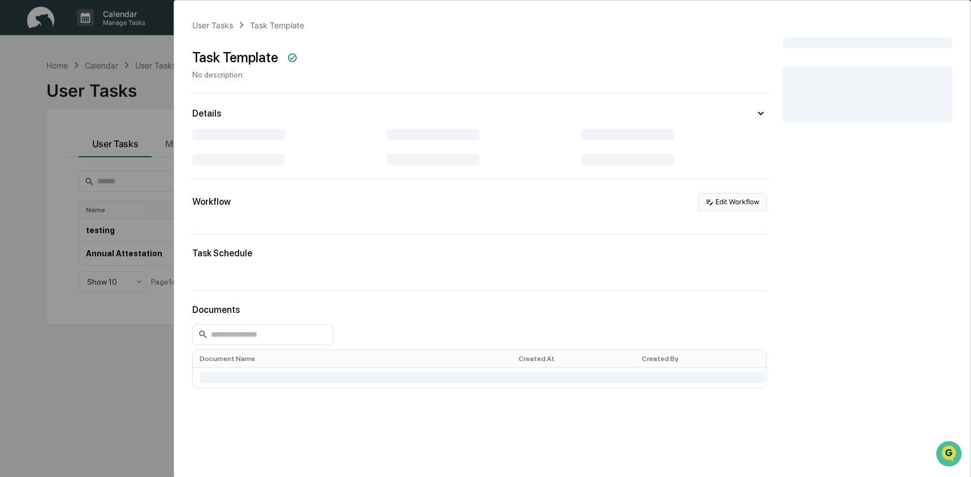
click at [708, 197] on button "Edit Workflow" at bounding box center [732, 202] width 69 height 18
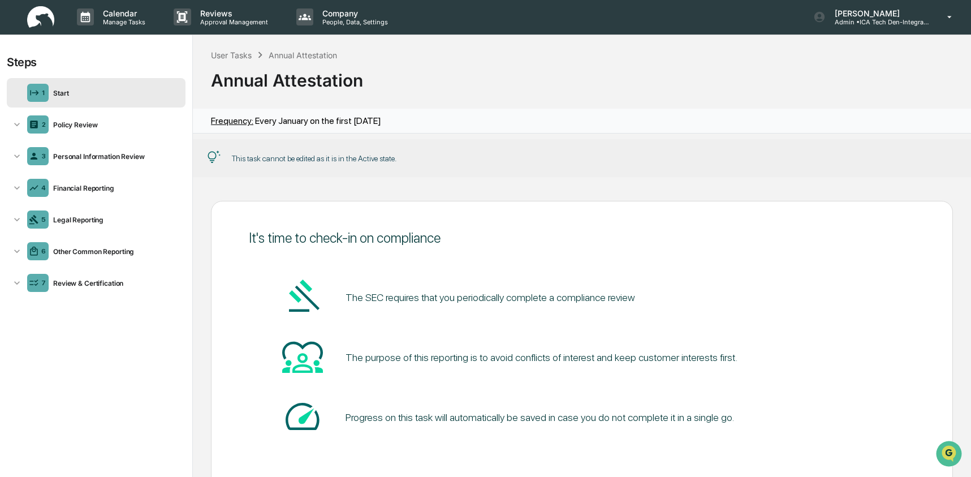
scroll to position [70, 0]
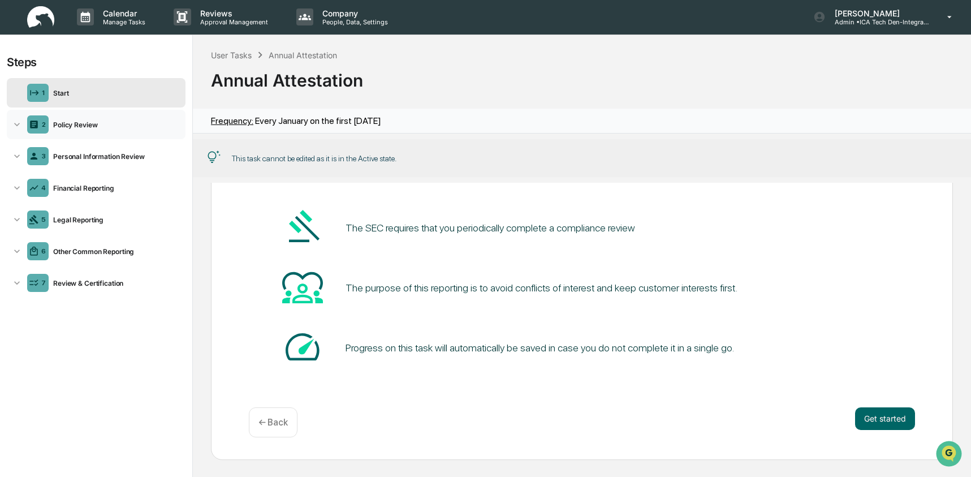
click at [95, 122] on div "Policy Review" at bounding box center [115, 124] width 132 height 8
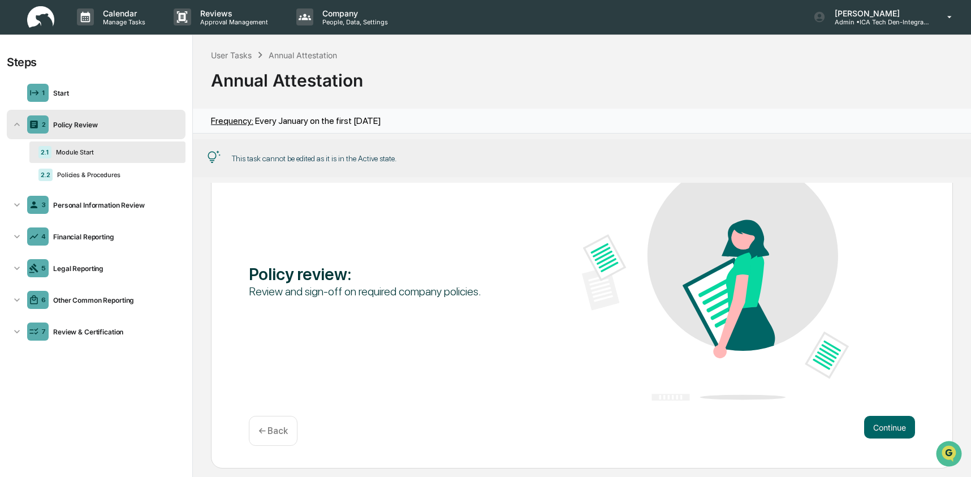
scroll to position [0, 0]
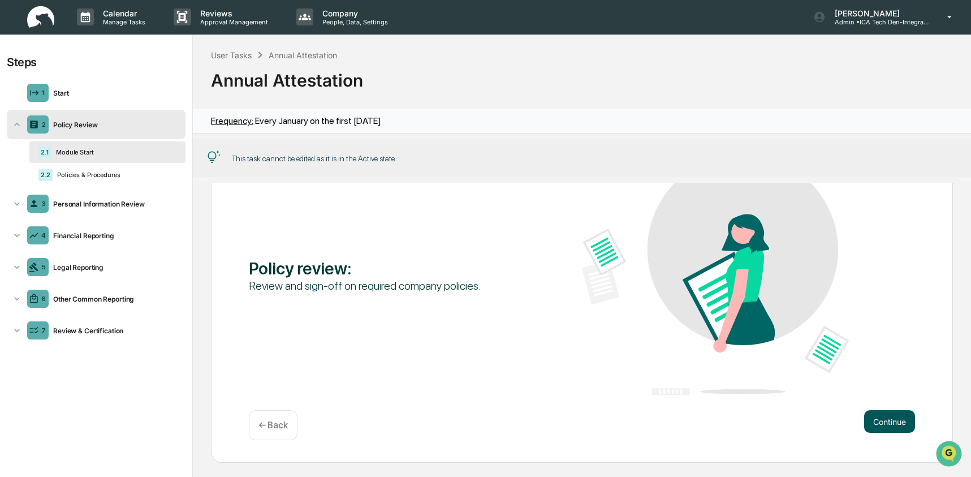
click at [886, 423] on button "Continue" at bounding box center [889, 421] width 51 height 23
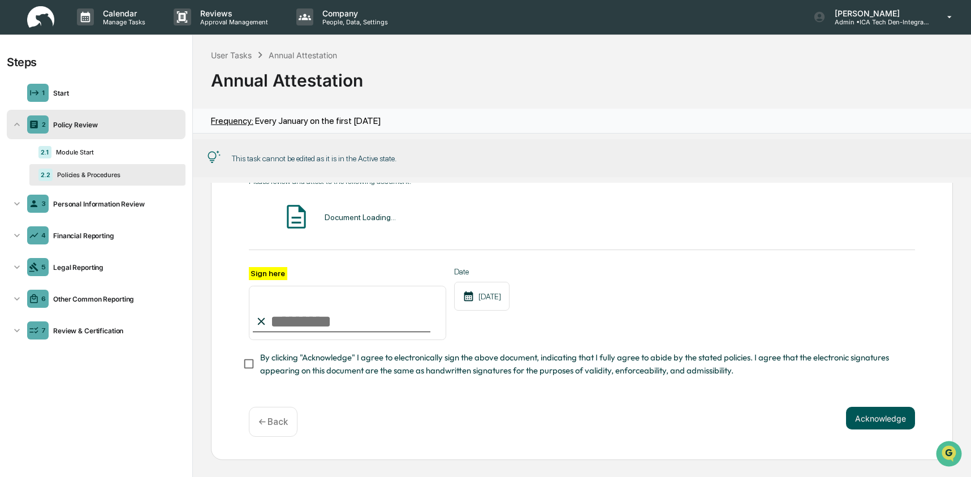
scroll to position [74, 0]
click at [84, 201] on div "Personal Information Review" at bounding box center [115, 204] width 132 height 8
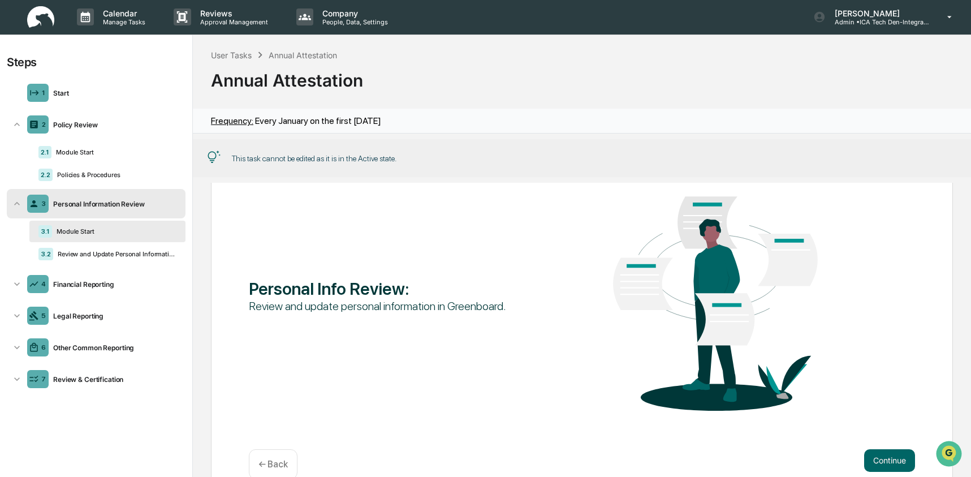
scroll to position [0, 0]
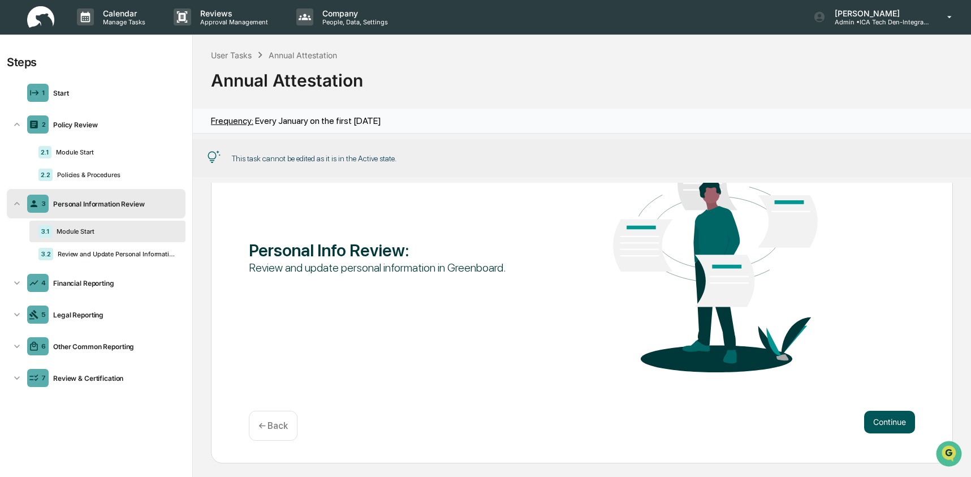
click at [879, 416] on button "Continue" at bounding box center [889, 422] width 51 height 23
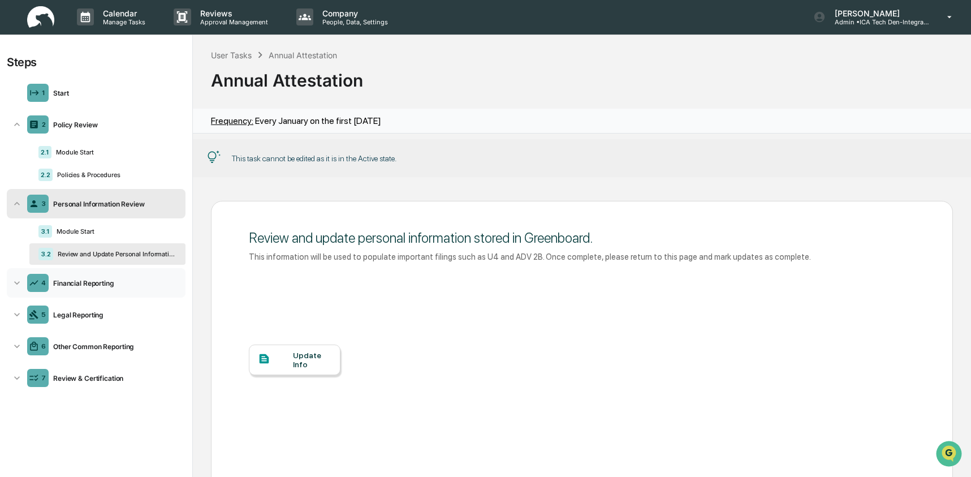
click at [72, 284] on div "Financial Reporting" at bounding box center [115, 283] width 132 height 8
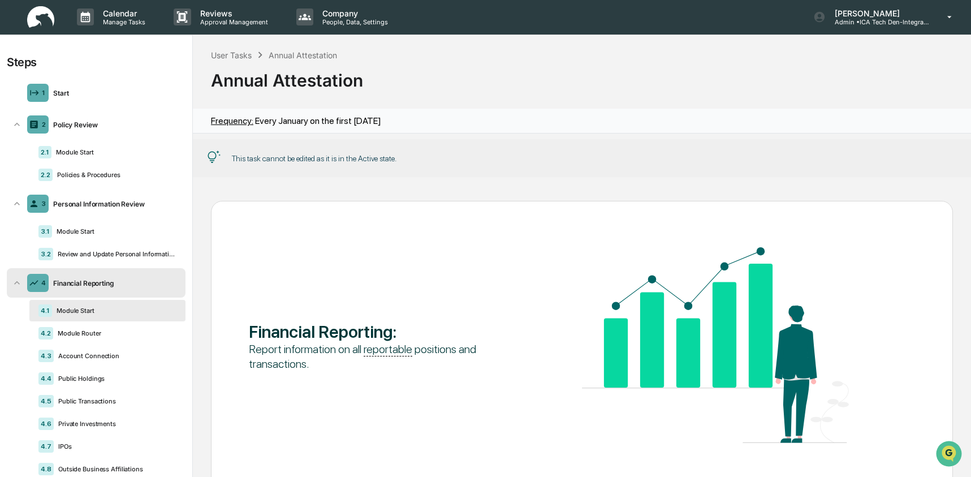
scroll to position [70, 0]
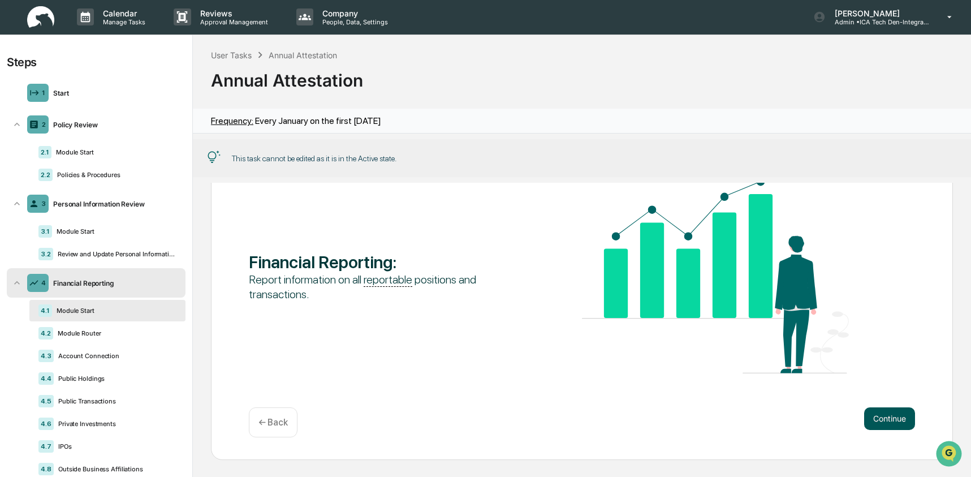
click at [899, 427] on button "Continue" at bounding box center [889, 418] width 51 height 23
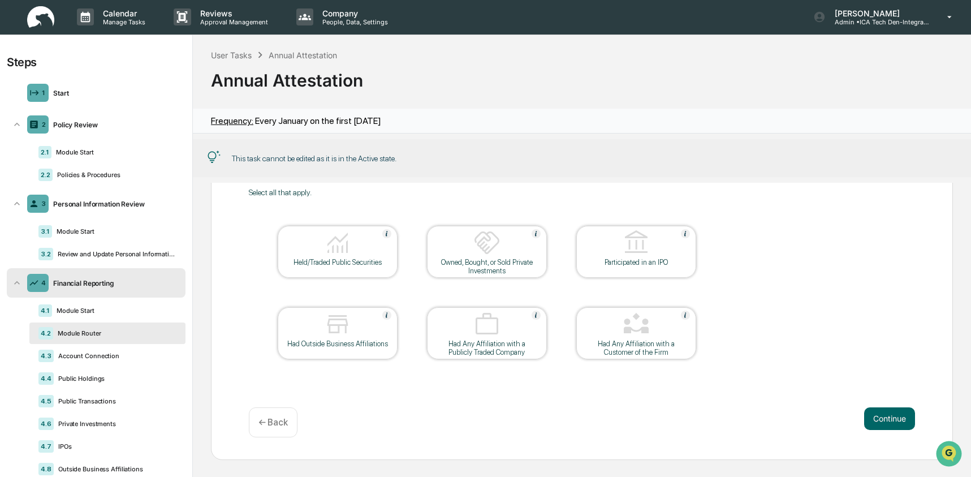
click at [357, 252] on div at bounding box center [337, 243] width 113 height 29
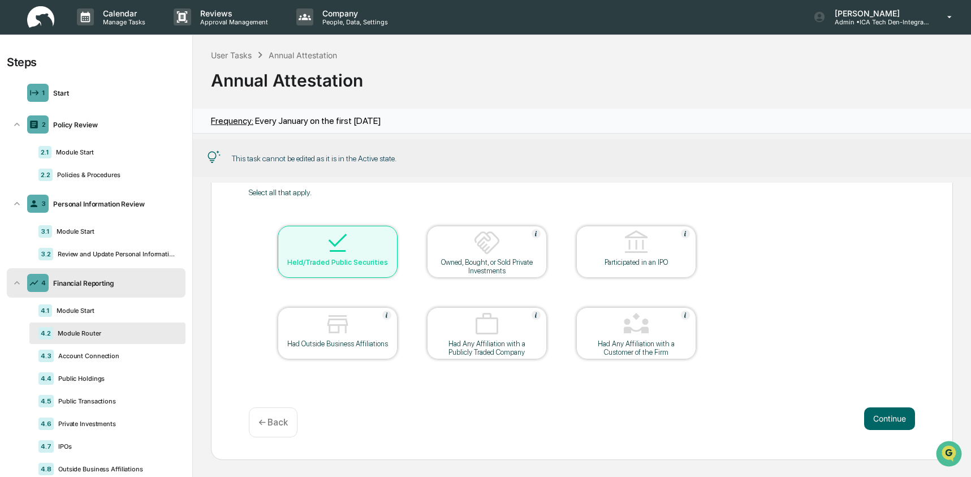
click at [492, 254] on img at bounding box center [486, 242] width 27 height 27
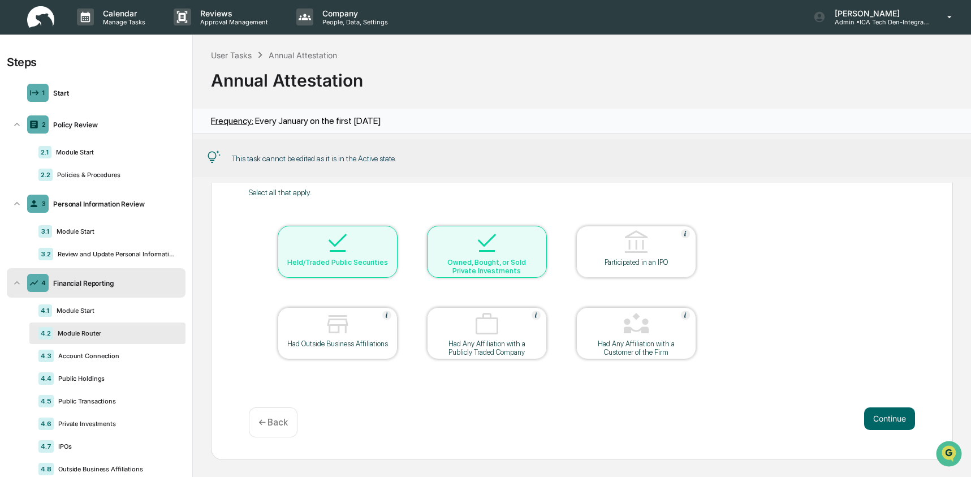
click at [364, 258] on div "Held/Traded Public Securities" at bounding box center [338, 262] width 102 height 8
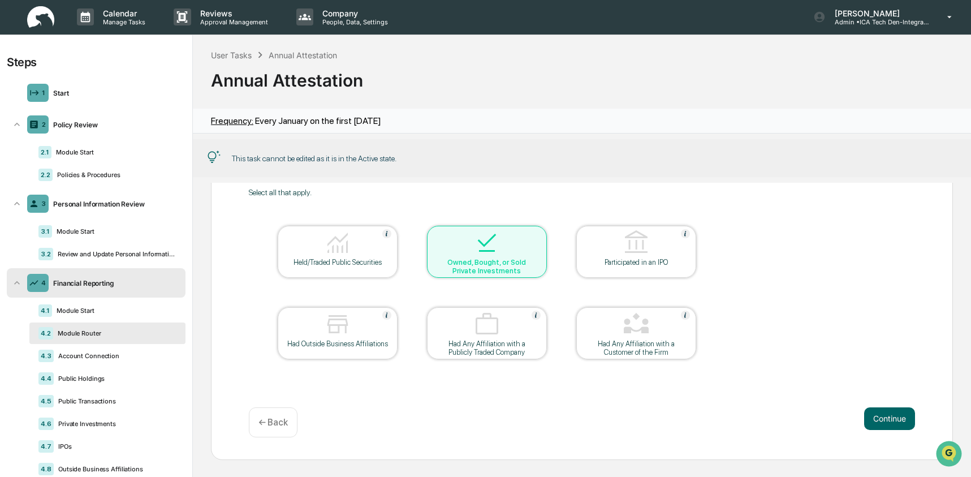
click at [481, 258] on div "Owned, Bought, or Sold Private Investments" at bounding box center [487, 266] width 102 height 17
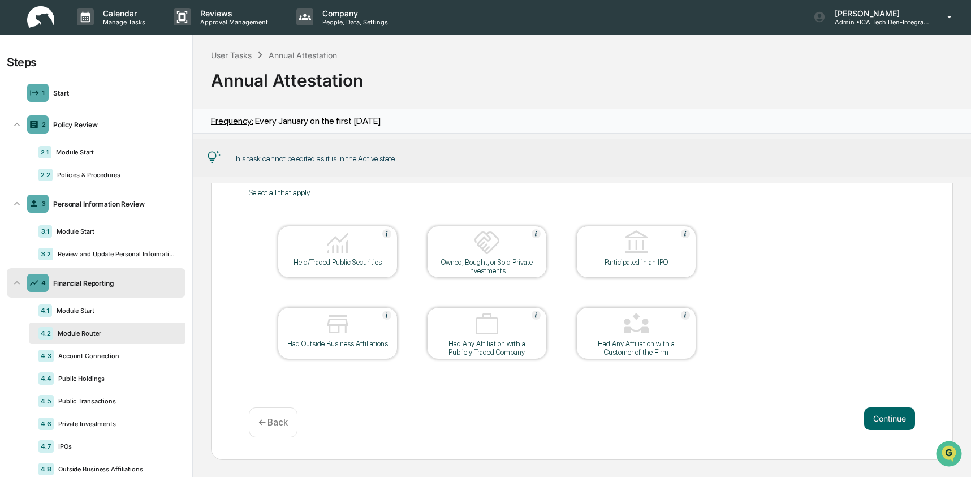
click at [12, 279] on icon at bounding box center [16, 282] width 11 height 11
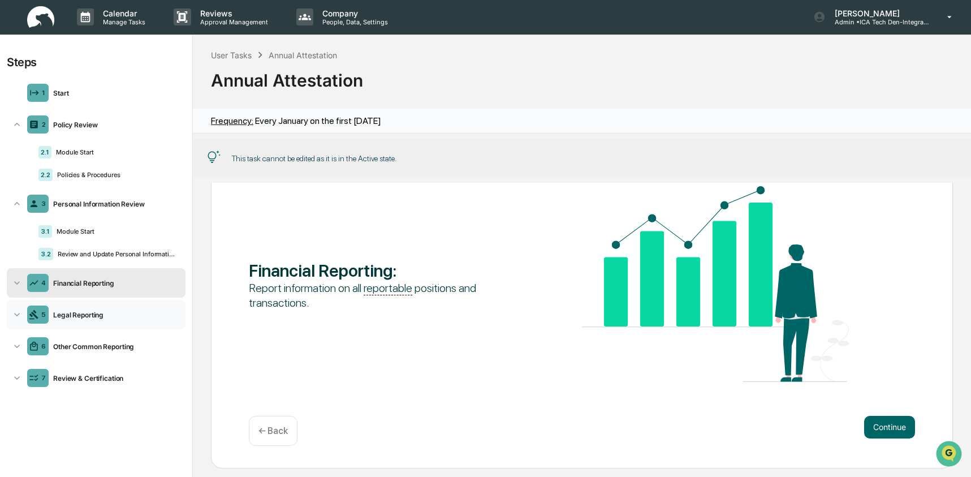
click at [83, 321] on div "5 Legal Reporting" at bounding box center [96, 314] width 179 height 29
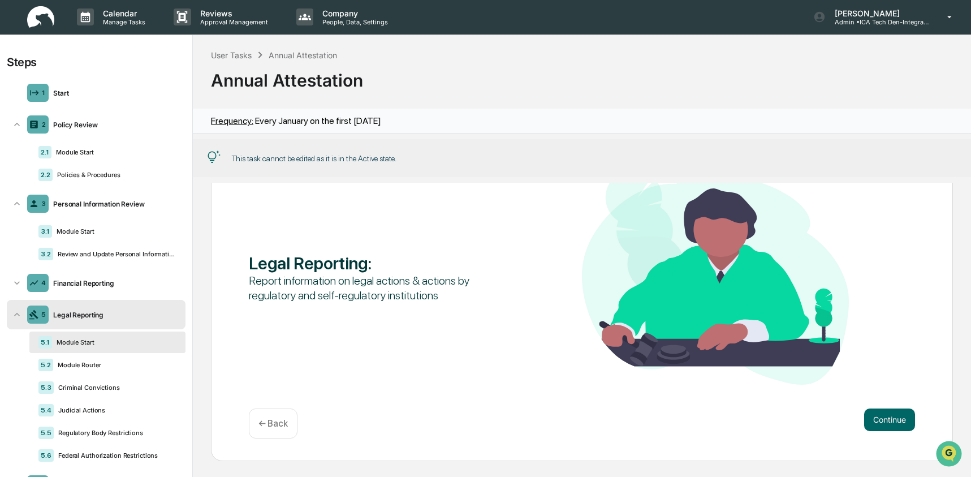
scroll to position [70, 0]
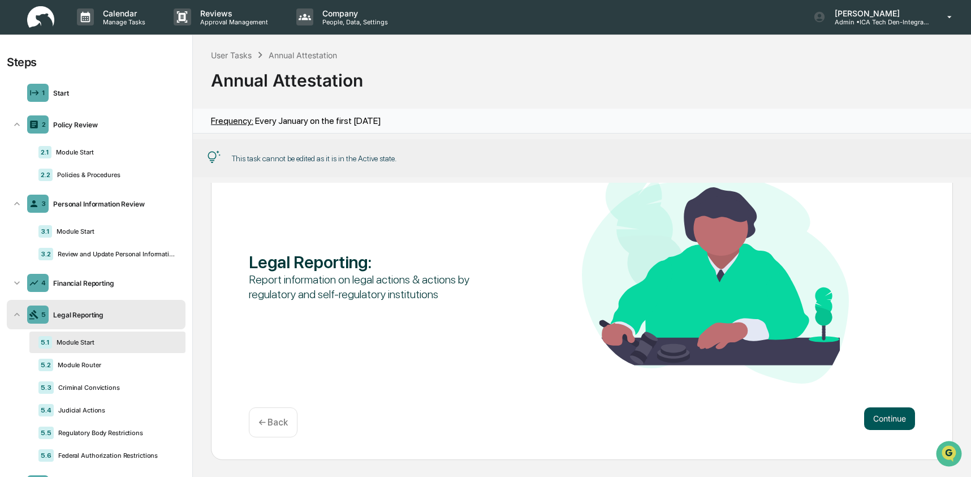
click at [879, 428] on button "Continue" at bounding box center [889, 418] width 51 height 23
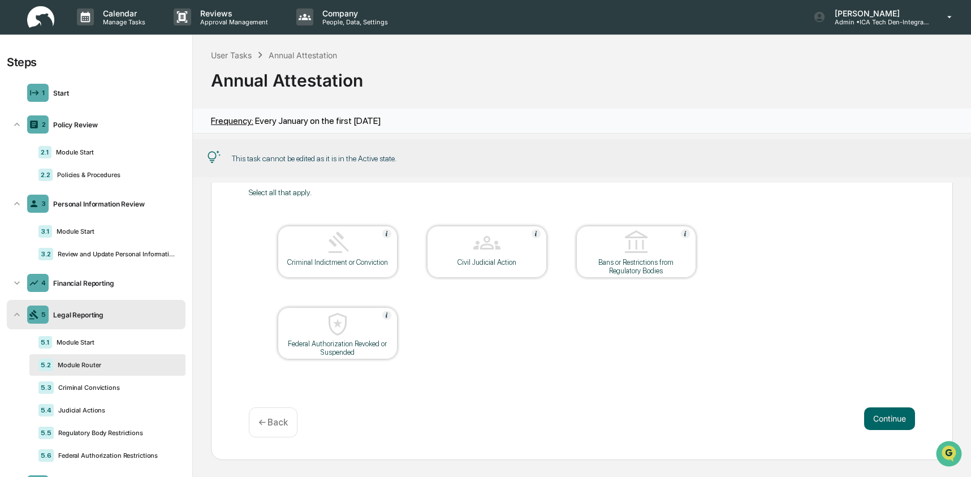
click at [487, 262] on div "Civil Judicial Action" at bounding box center [487, 262] width 102 height 8
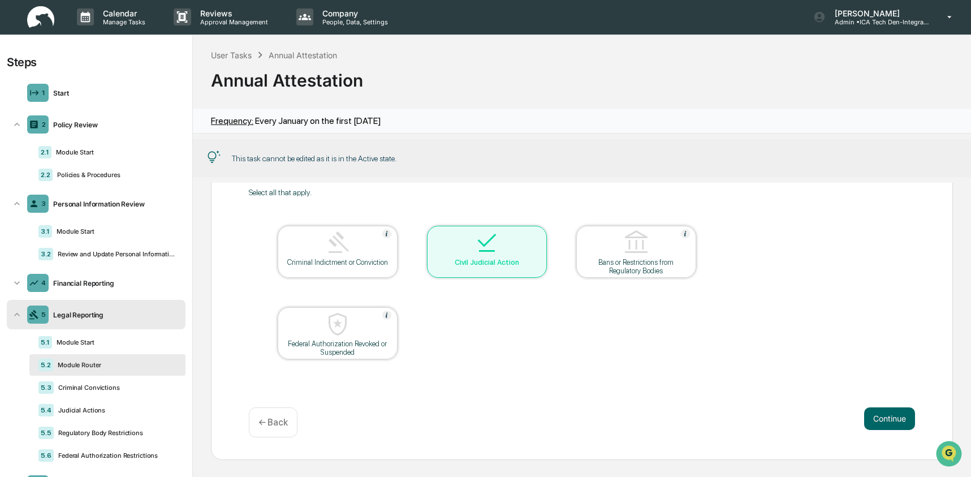
click at [920, 419] on div "Have you been involved in any of the following Select all that apply. Criminal …" at bounding box center [582, 295] width 742 height 329
click at [881, 423] on button "Continue" at bounding box center [889, 418] width 51 height 23
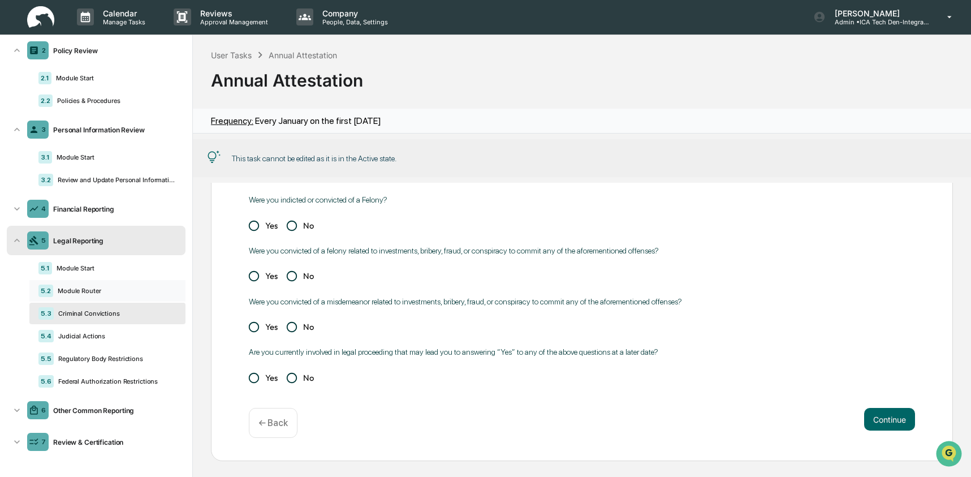
scroll to position [80, 0]
click at [97, 410] on div "Other Common Reporting" at bounding box center [115, 410] width 132 height 8
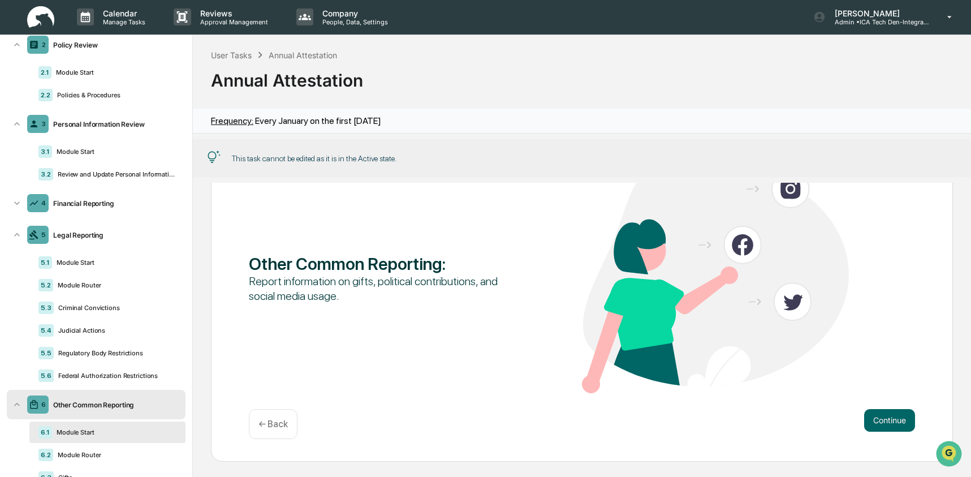
scroll to position [70, 0]
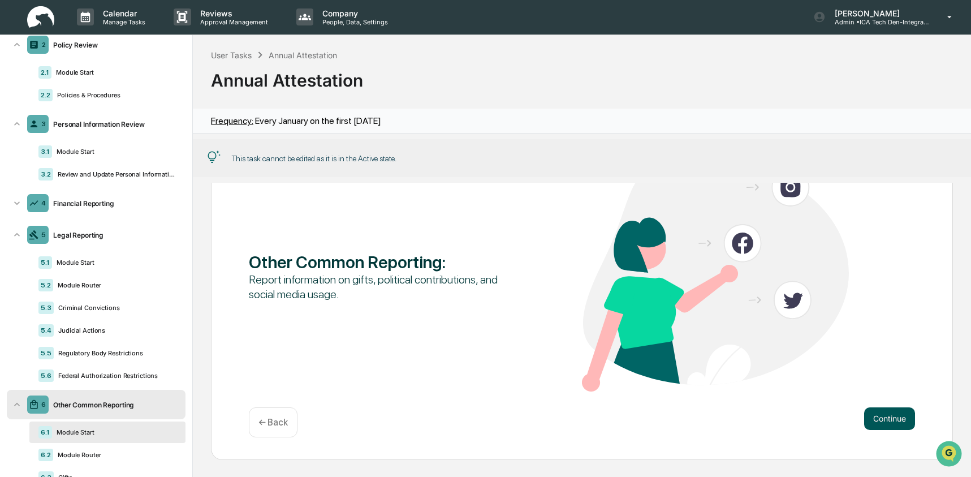
click at [870, 414] on button "Continue" at bounding box center [889, 418] width 51 height 23
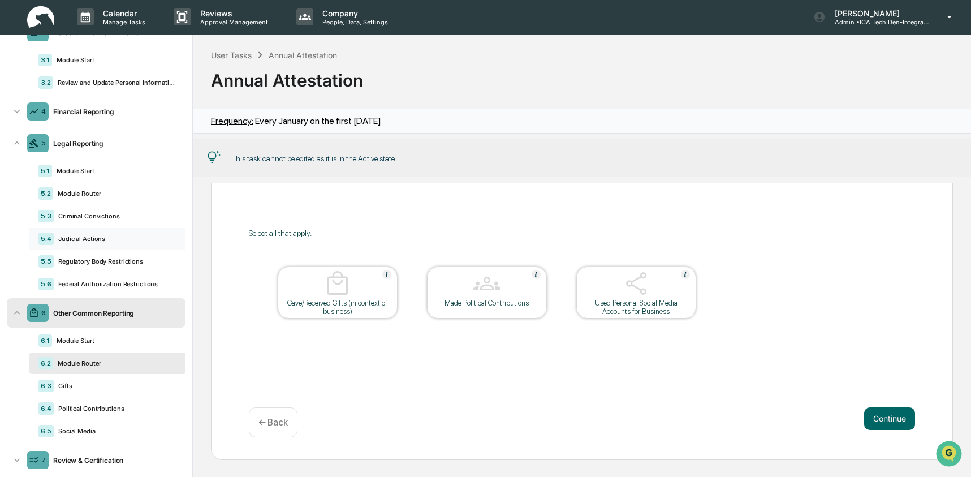
scroll to position [198, 0]
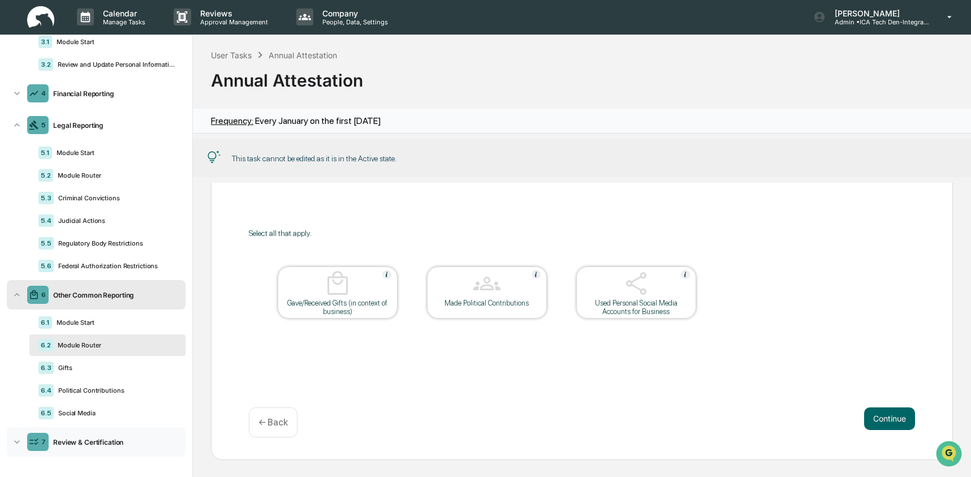
click at [90, 439] on div "Review & Certification" at bounding box center [115, 442] width 132 height 8
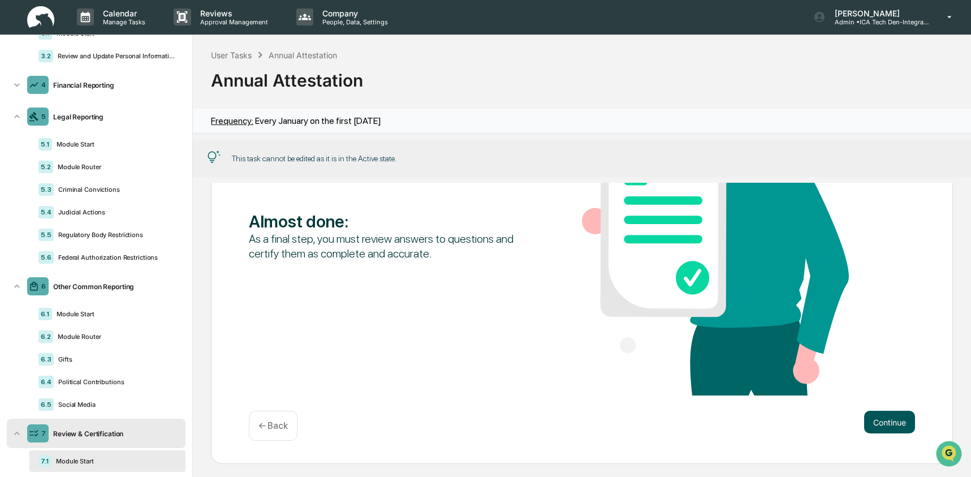
click at [878, 417] on button "Continue" at bounding box center [889, 422] width 51 height 23
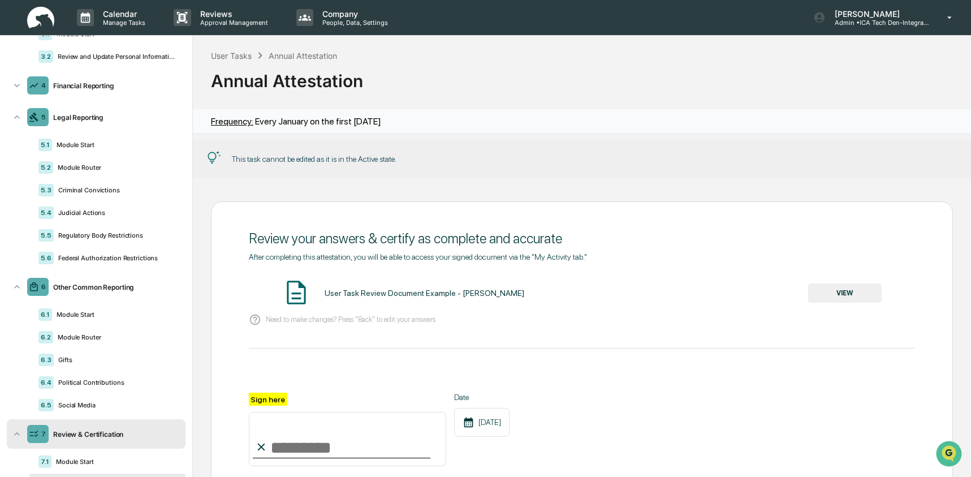
click at [45, 24] on img at bounding box center [40, 18] width 27 height 22
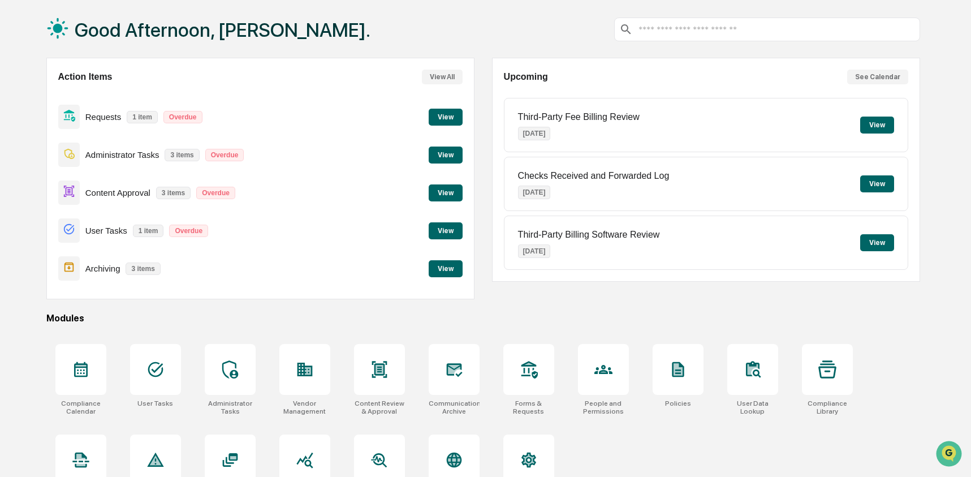
scroll to position [91, 0]
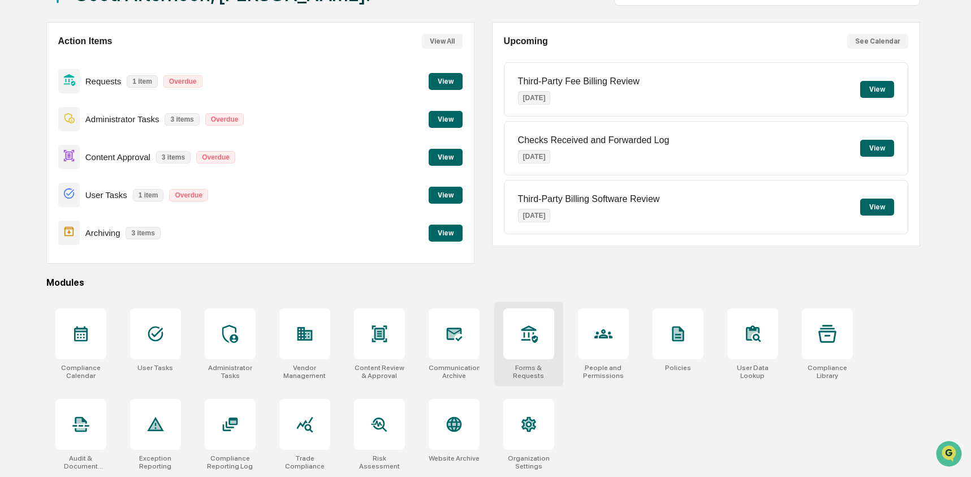
click at [518, 334] on div at bounding box center [528, 333] width 51 height 51
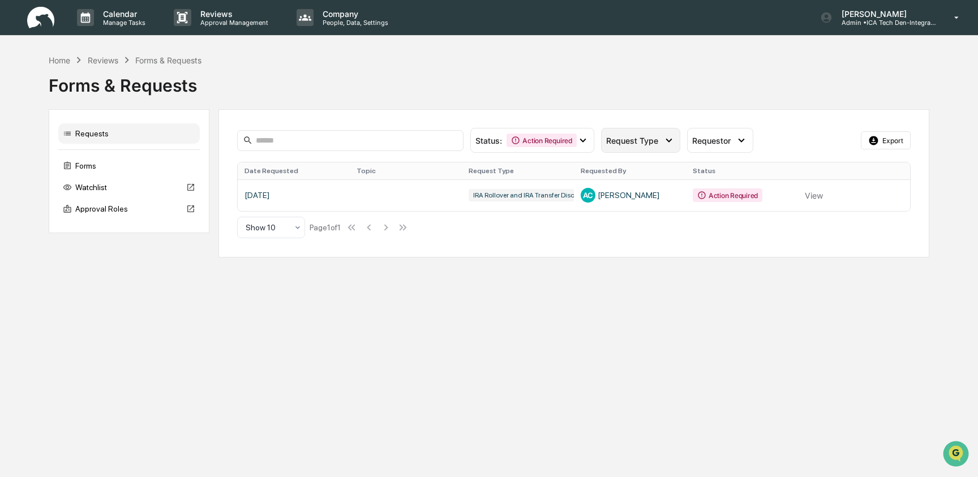
click at [623, 139] on span "Request Type" at bounding box center [632, 141] width 52 height 10
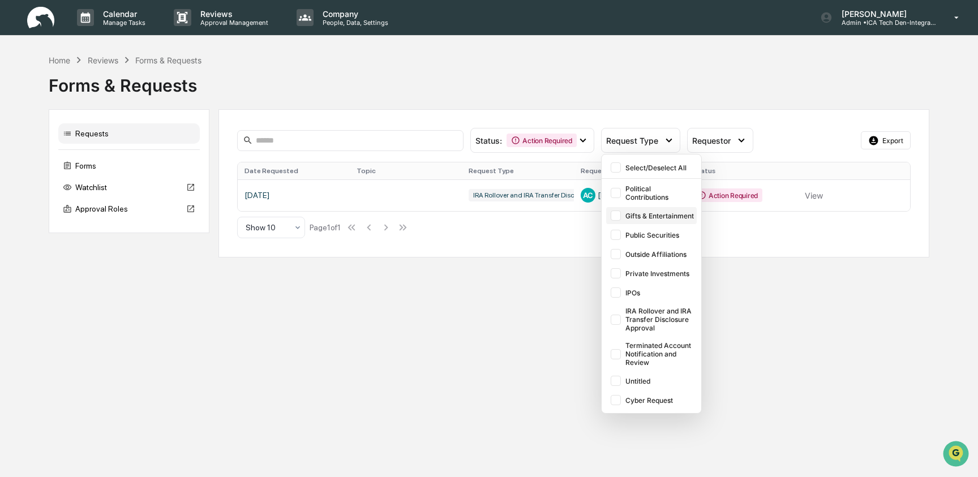
click at [621, 217] on div "Gifts & Entertainment" at bounding box center [651, 215] width 91 height 17
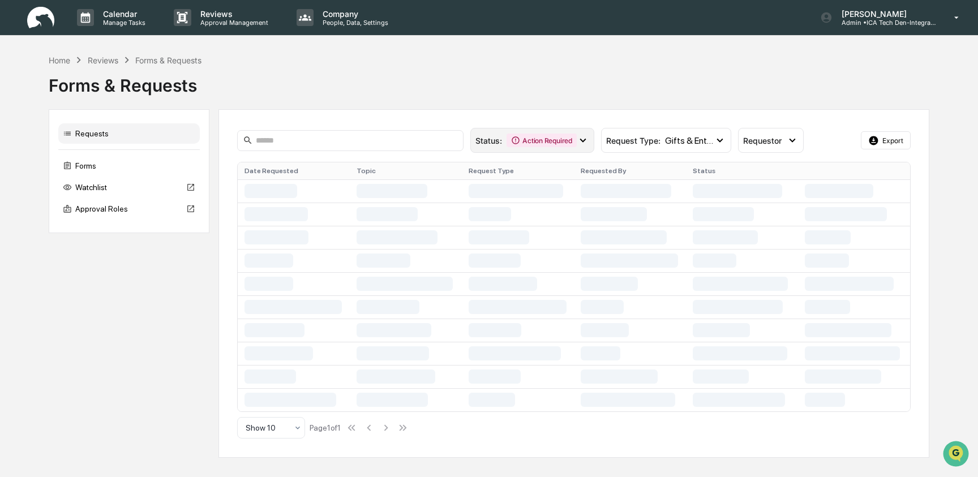
click at [582, 144] on icon at bounding box center [582, 140] width 12 height 12
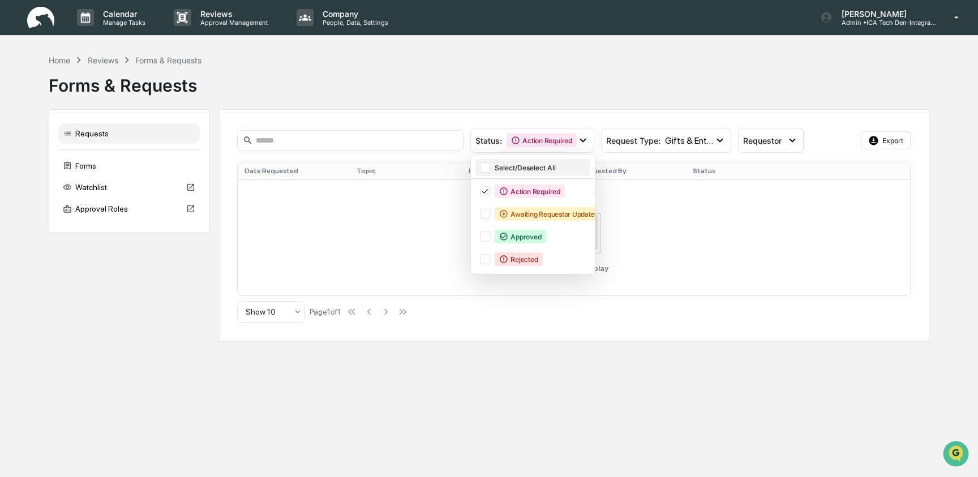
click at [491, 169] on div "Select/Deselect All" at bounding box center [532, 167] width 115 height 17
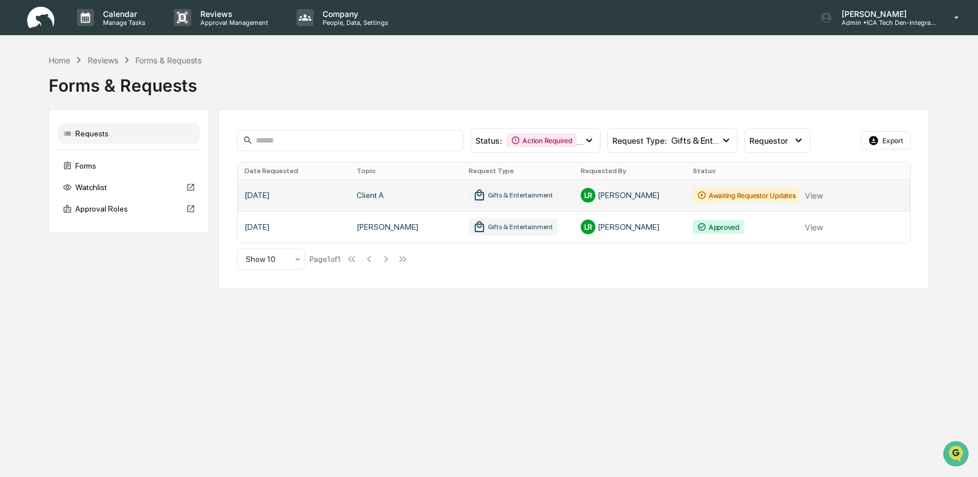
click at [813, 194] on link at bounding box center [573, 195] width 671 height 32
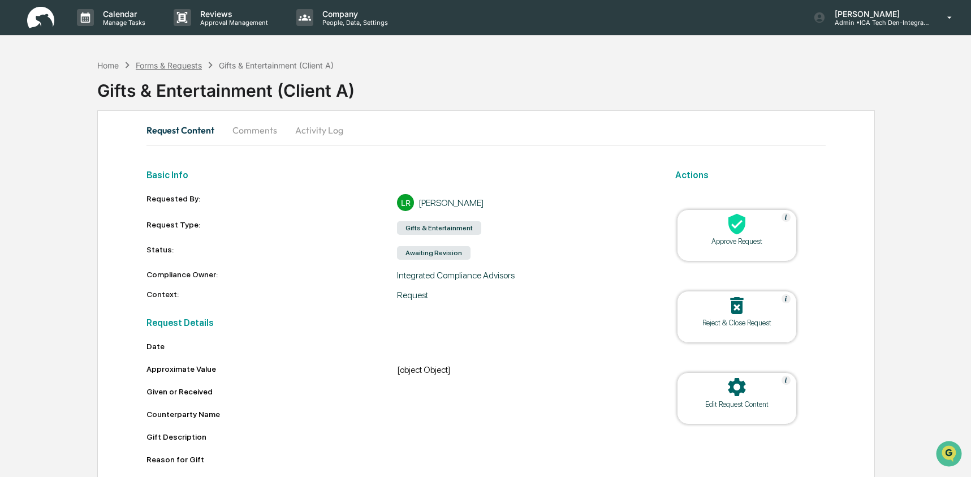
click at [196, 67] on div "Forms & Requests" at bounding box center [169, 66] width 66 height 10
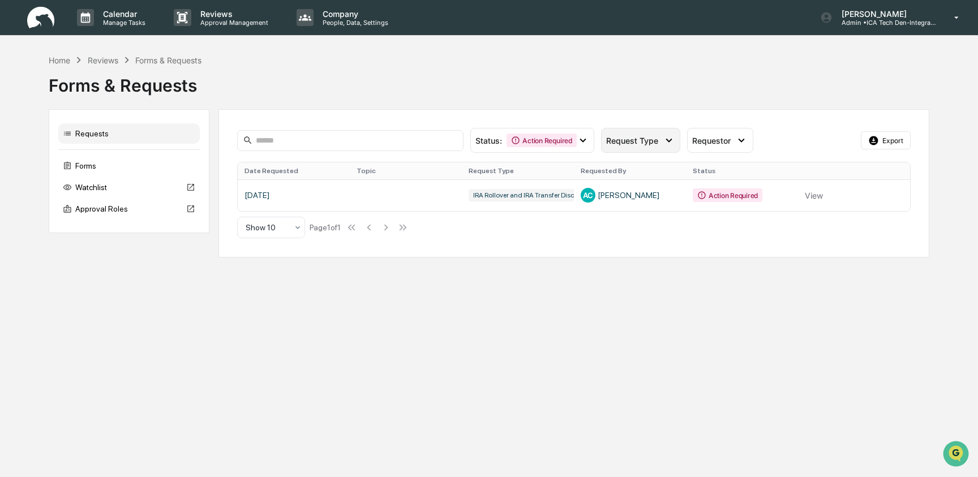
click at [628, 145] on div "Request Type" at bounding box center [640, 140] width 79 height 25
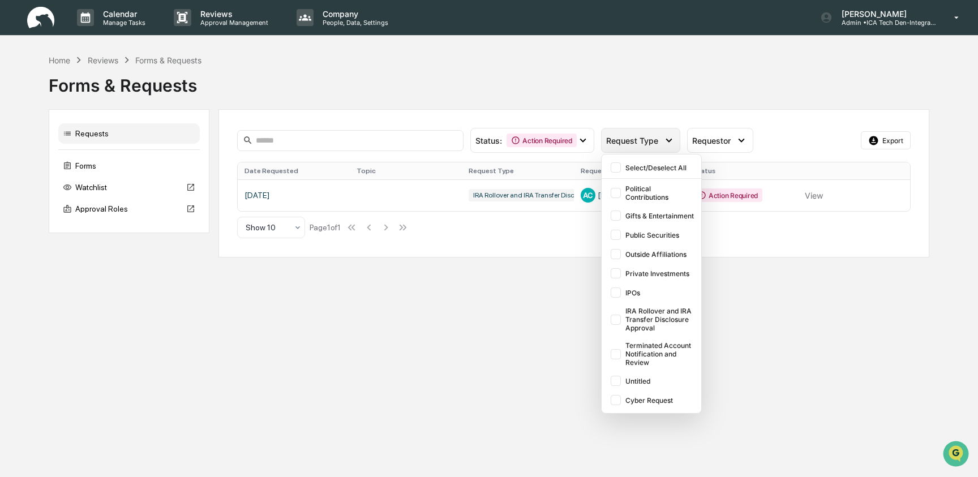
click at [628, 145] on div "Request Type" at bounding box center [640, 140] width 79 height 25
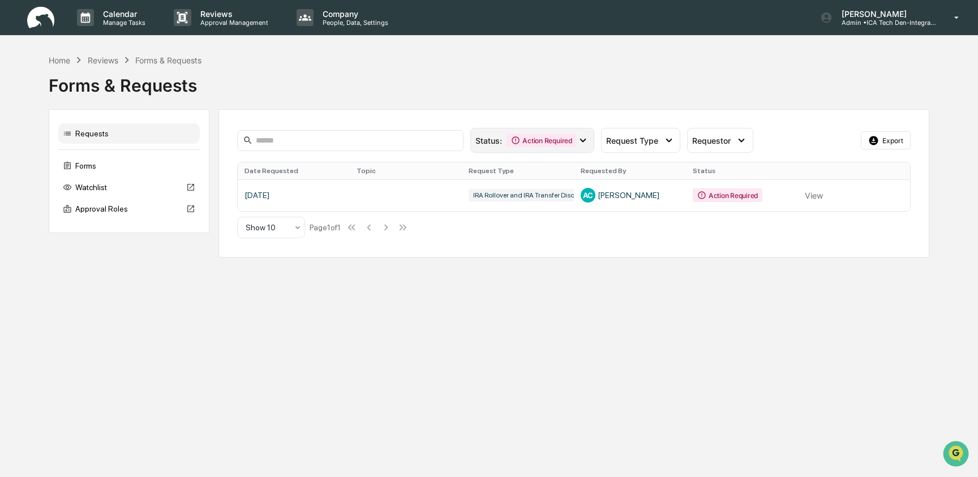
click at [572, 135] on div "Action Required" at bounding box center [541, 141] width 70 height 14
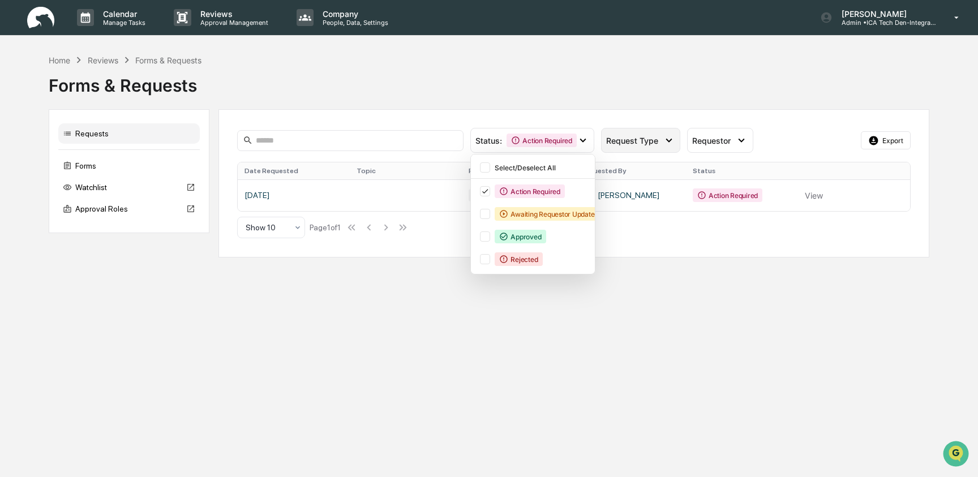
click at [648, 139] on span "Request Type" at bounding box center [632, 141] width 52 height 10
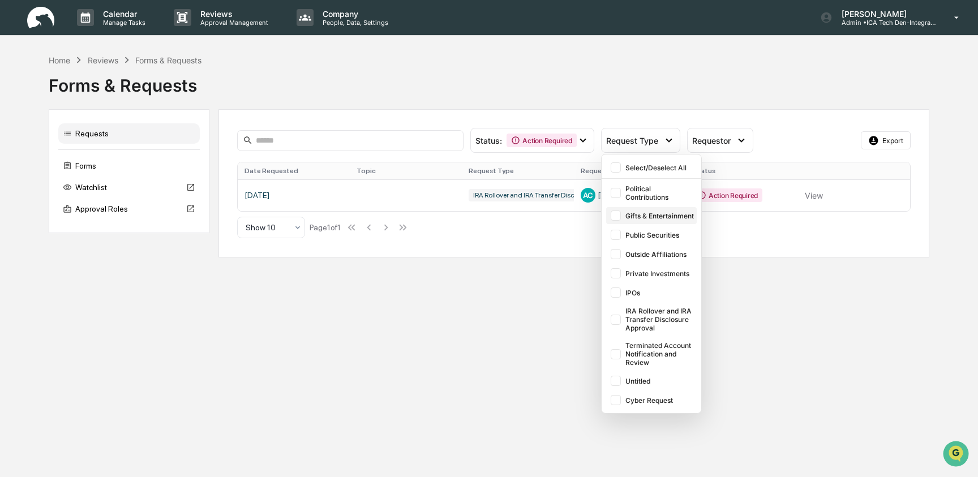
click at [619, 213] on div at bounding box center [615, 215] width 10 height 10
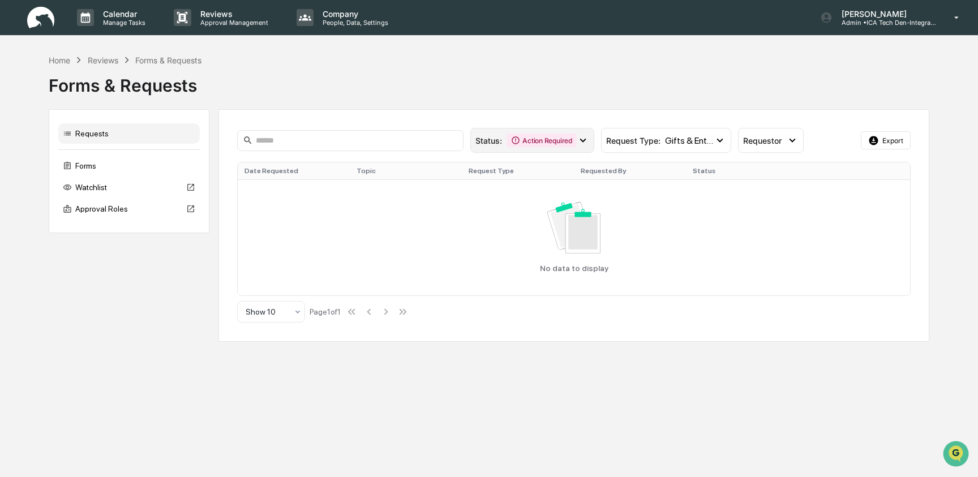
click at [579, 135] on icon at bounding box center [582, 140] width 12 height 12
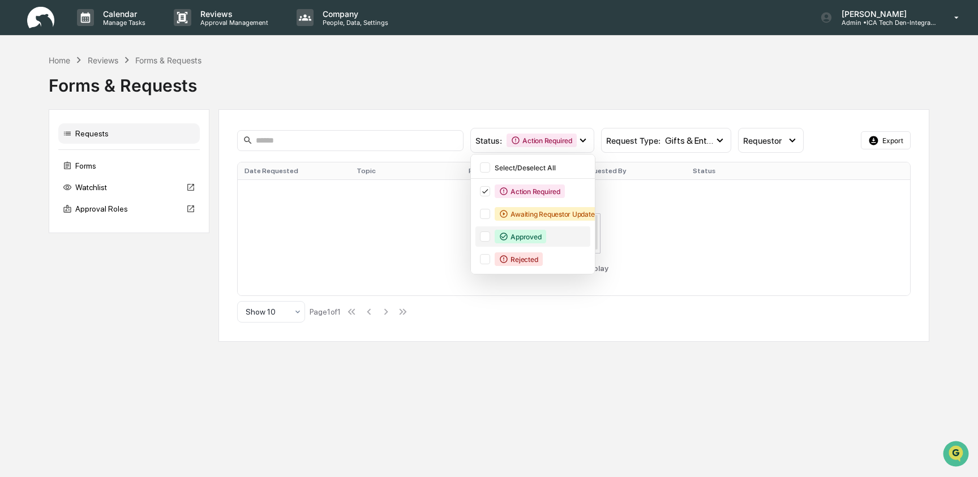
click at [482, 238] on div at bounding box center [485, 236] width 10 height 10
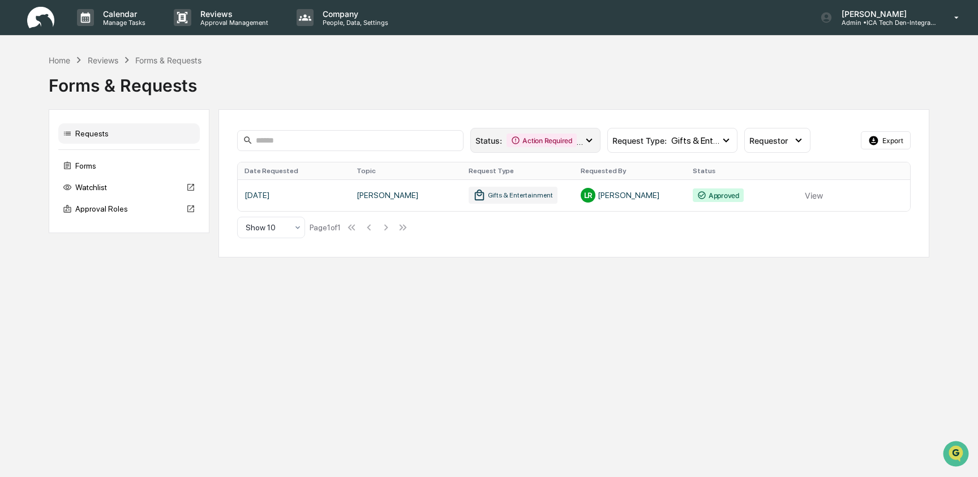
click at [524, 144] on div "Action Required" at bounding box center [541, 141] width 70 height 14
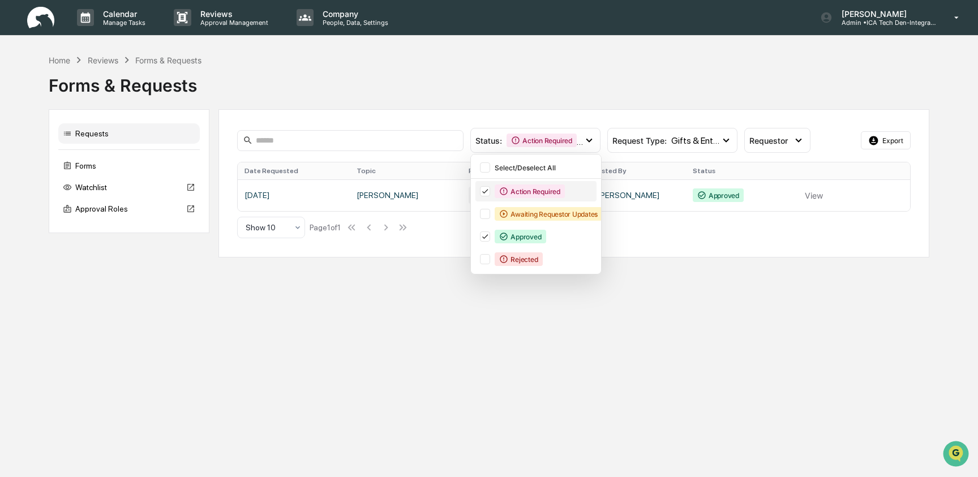
click at [489, 188] on icon at bounding box center [485, 191] width 12 height 8
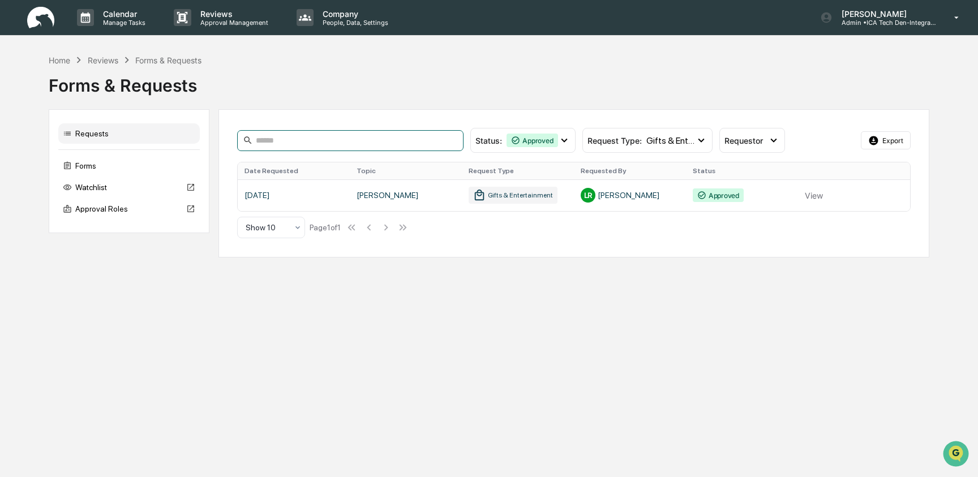
click at [308, 135] on input at bounding box center [350, 140] width 226 height 21
click at [571, 141] on div "Status : Approved" at bounding box center [522, 140] width 105 height 25
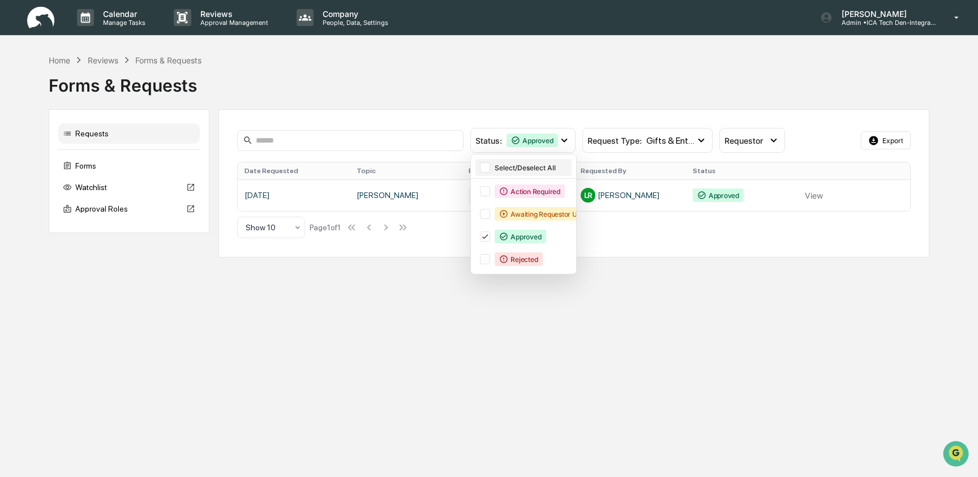
click at [488, 169] on div at bounding box center [485, 167] width 10 height 10
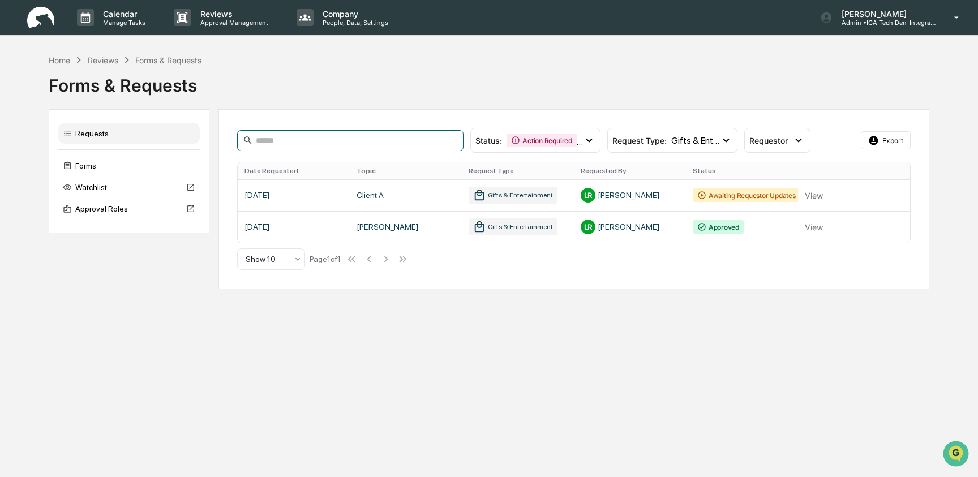
click at [330, 150] on input at bounding box center [350, 140] width 226 height 21
type input "****"
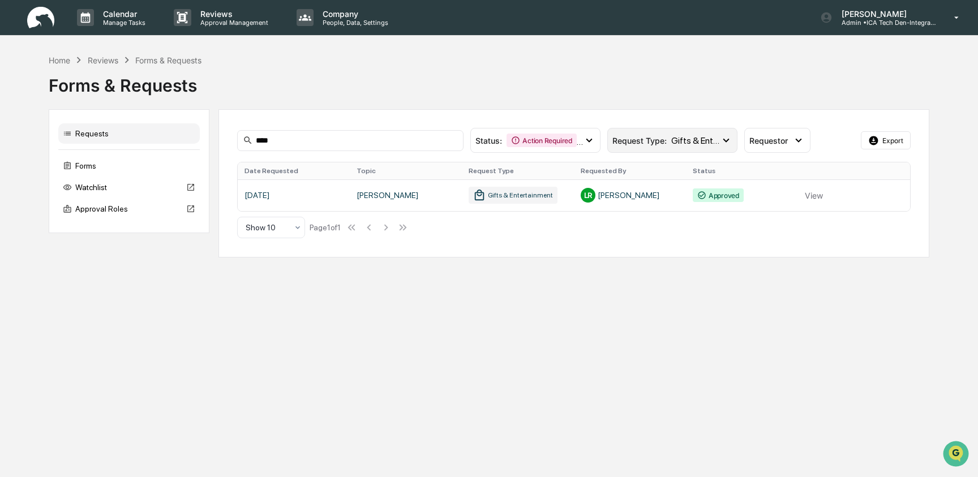
click at [697, 141] on span "Gifts & Entertainment" at bounding box center [695, 140] width 49 height 11
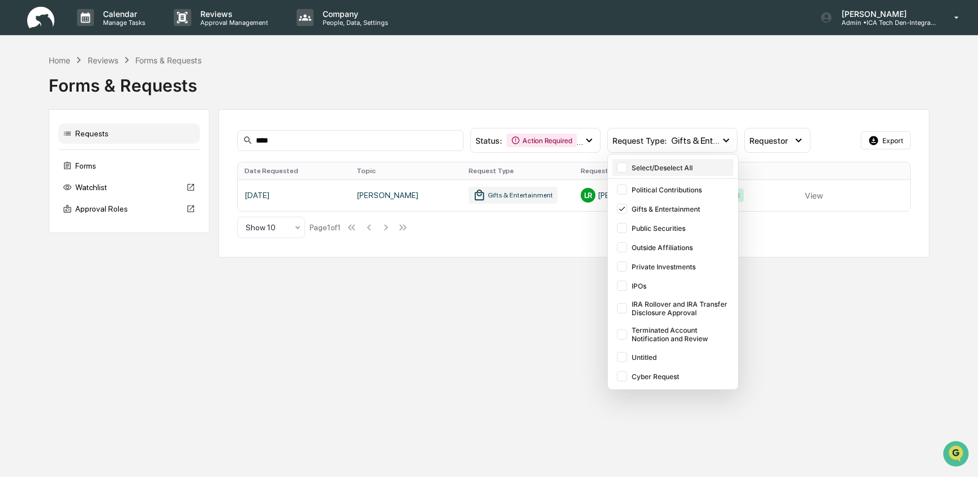
click at [622, 167] on div at bounding box center [622, 167] width 10 height 10
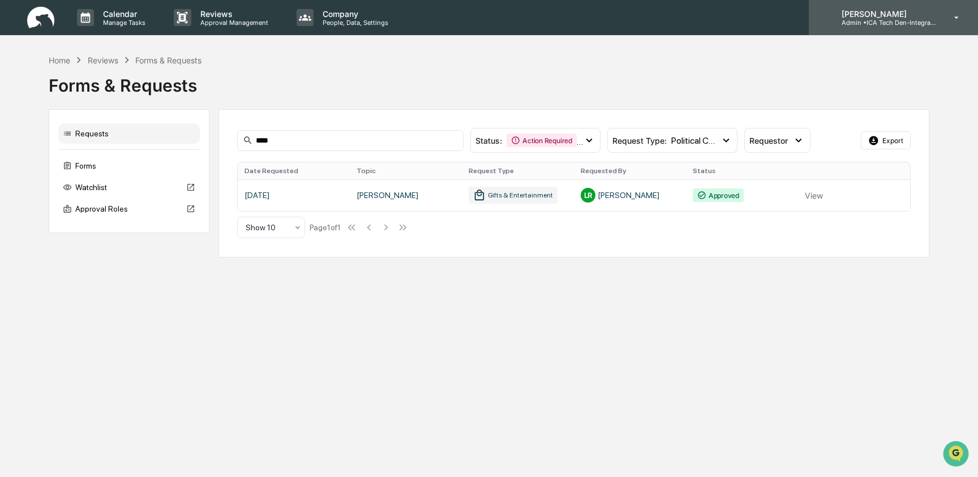
click at [921, 23] on p "Admin • ICA Tech Den-Integrated Compliance Advisors" at bounding box center [884, 23] width 105 height 8
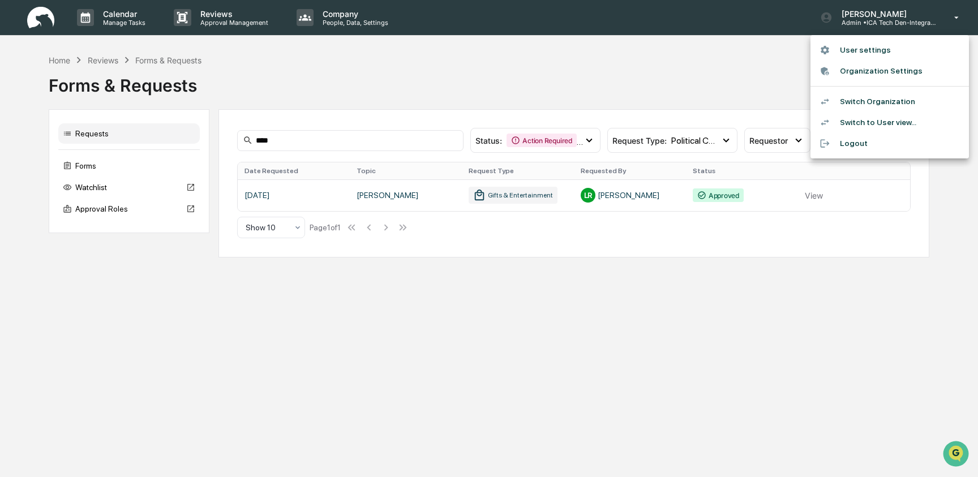
click at [921, 96] on li "Switch Organization" at bounding box center [889, 101] width 158 height 21
